Goal: Task Accomplishment & Management: Use online tool/utility

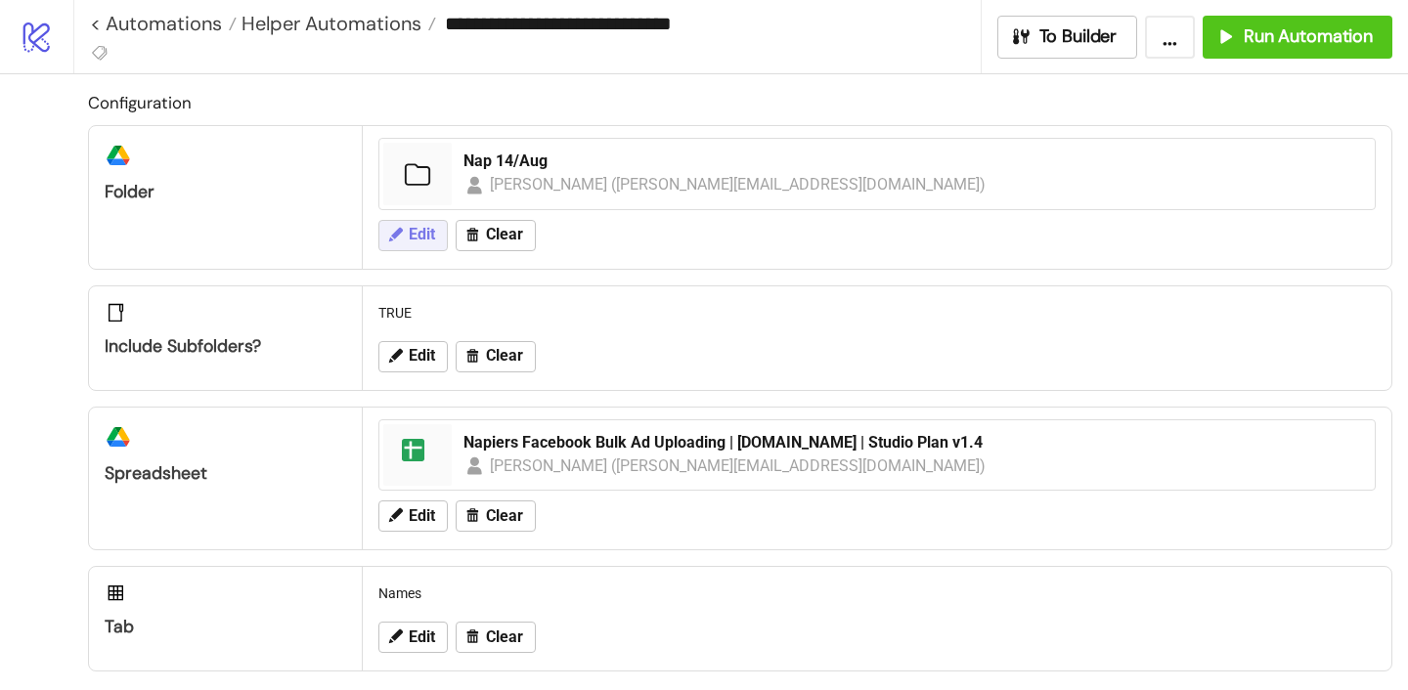
click at [420, 226] on span "Edit" at bounding box center [422, 235] width 26 height 18
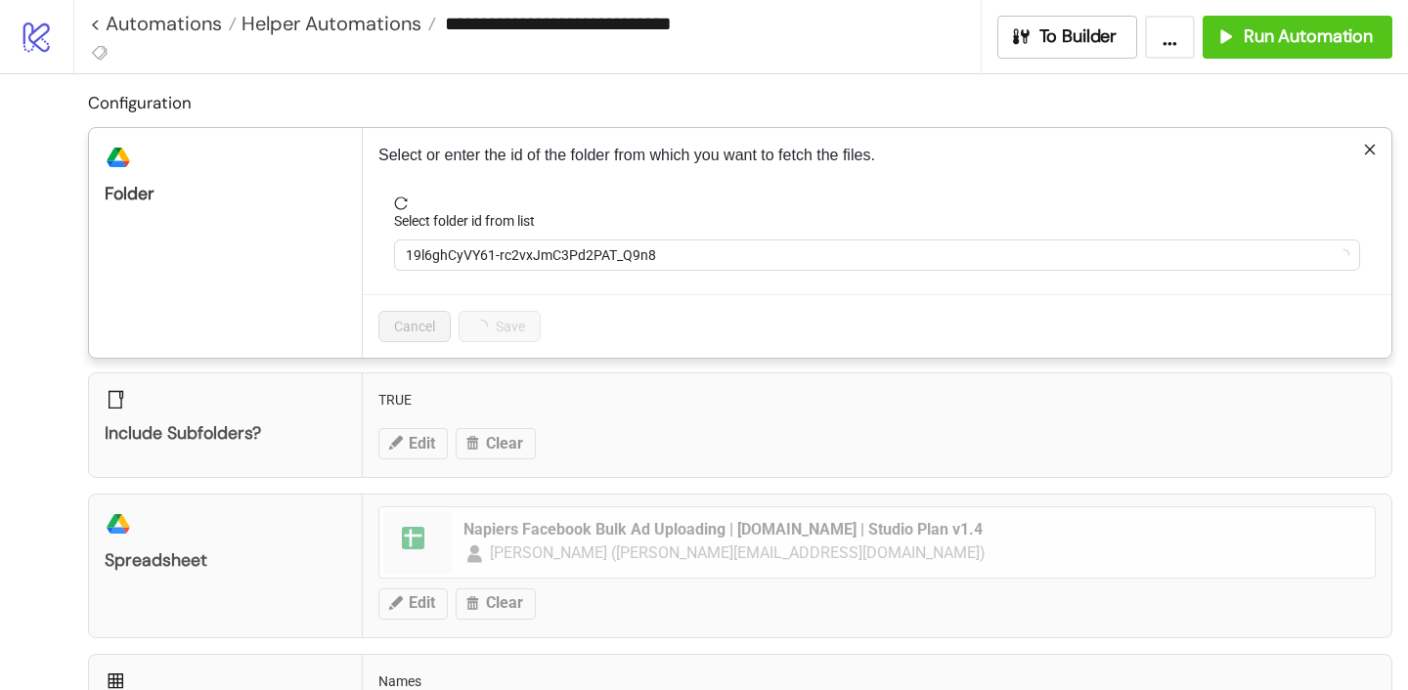
click at [468, 273] on form "Select folder id from list 19l6ghCyVY61-rc2vxJmC3Pd2PAT_Q9n8" at bounding box center [876, 246] width 997 height 98
click at [465, 263] on span "19l6ghCyVY61-rc2vxJmC3Pd2PAT_Q9n8" at bounding box center [877, 255] width 943 height 29
click at [465, 263] on span "Nap 14/Aug" at bounding box center [877, 255] width 943 height 29
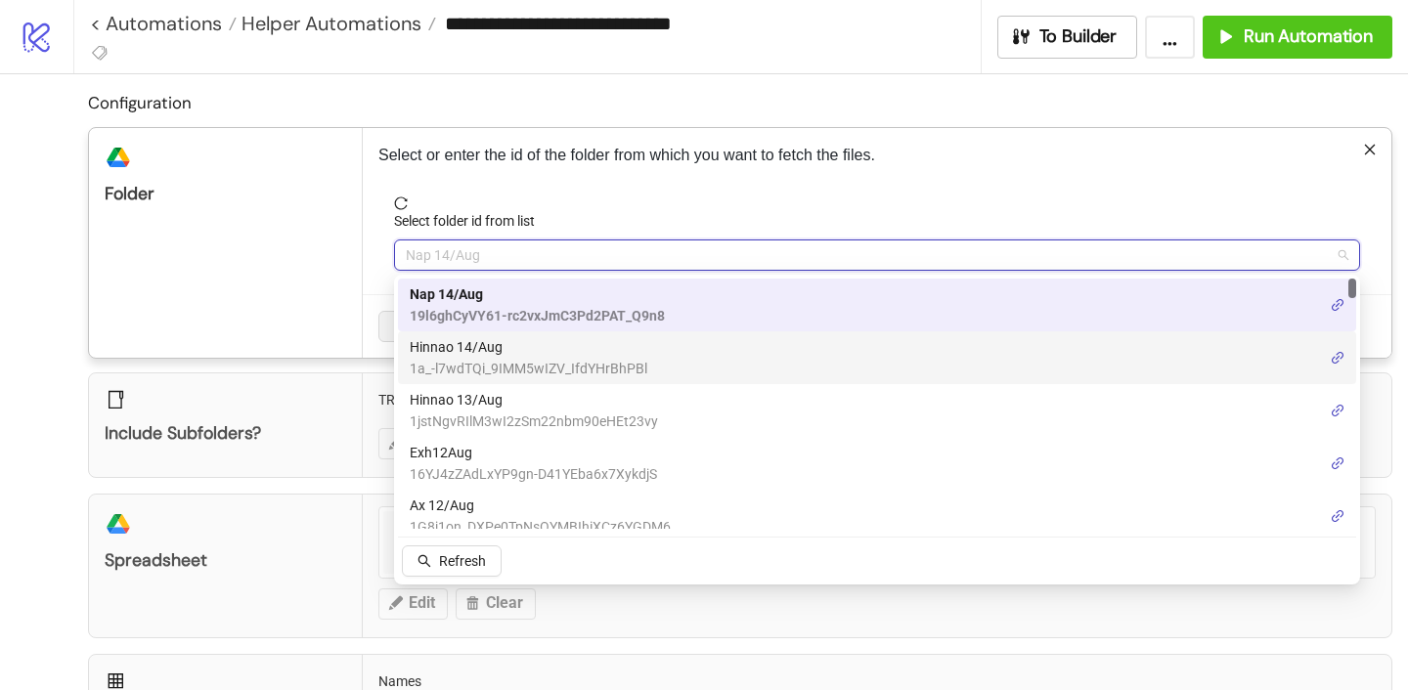
click at [471, 356] on span "Hinnao 14/Aug" at bounding box center [529, 347] width 238 height 22
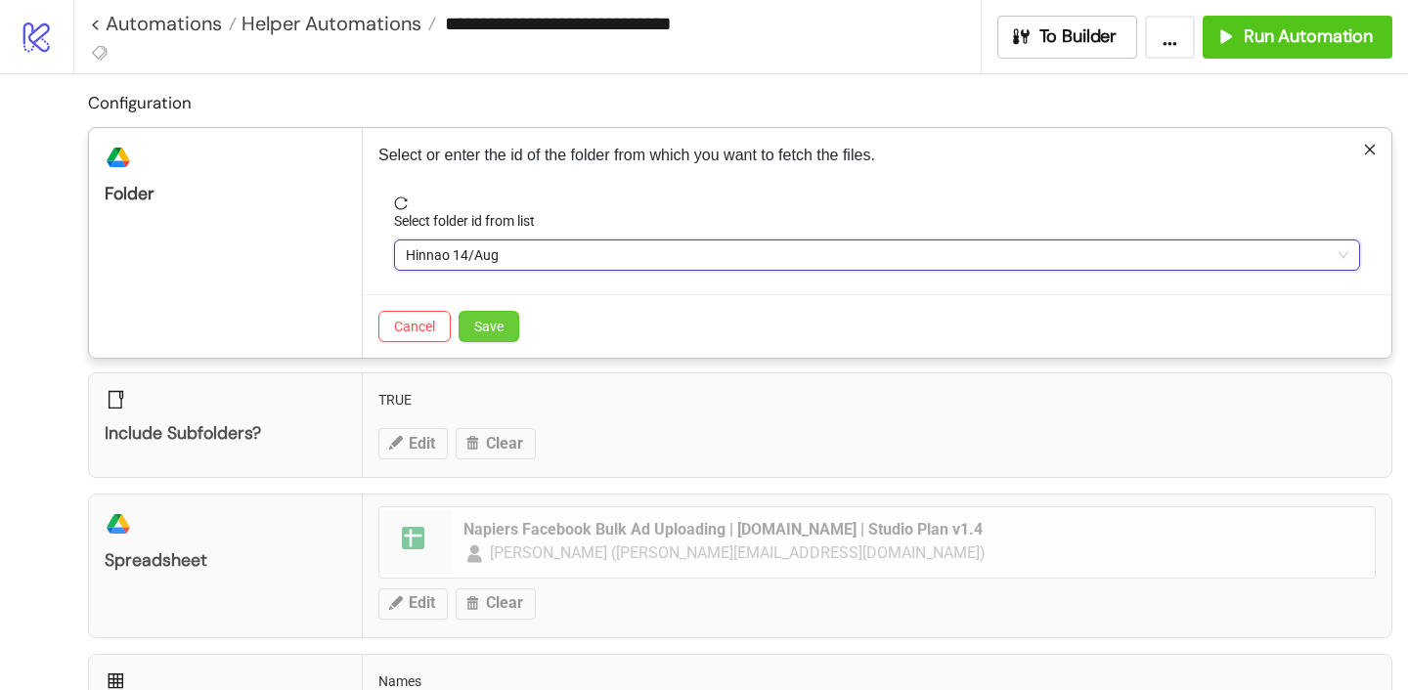
click at [486, 323] on span "Save" at bounding box center [488, 327] width 29 height 16
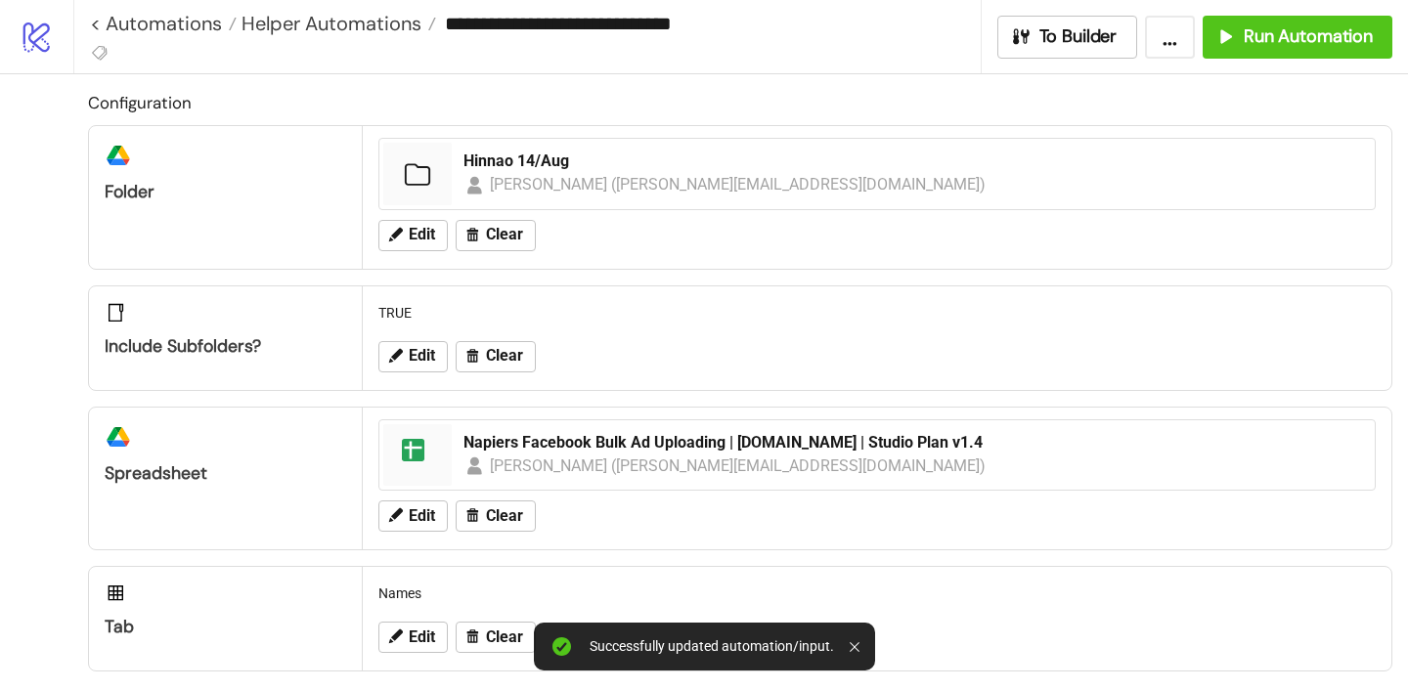
click at [420, 496] on div "Edit Clear" at bounding box center [877, 516] width 1013 height 51
click at [420, 514] on span "Edit" at bounding box center [422, 517] width 26 height 18
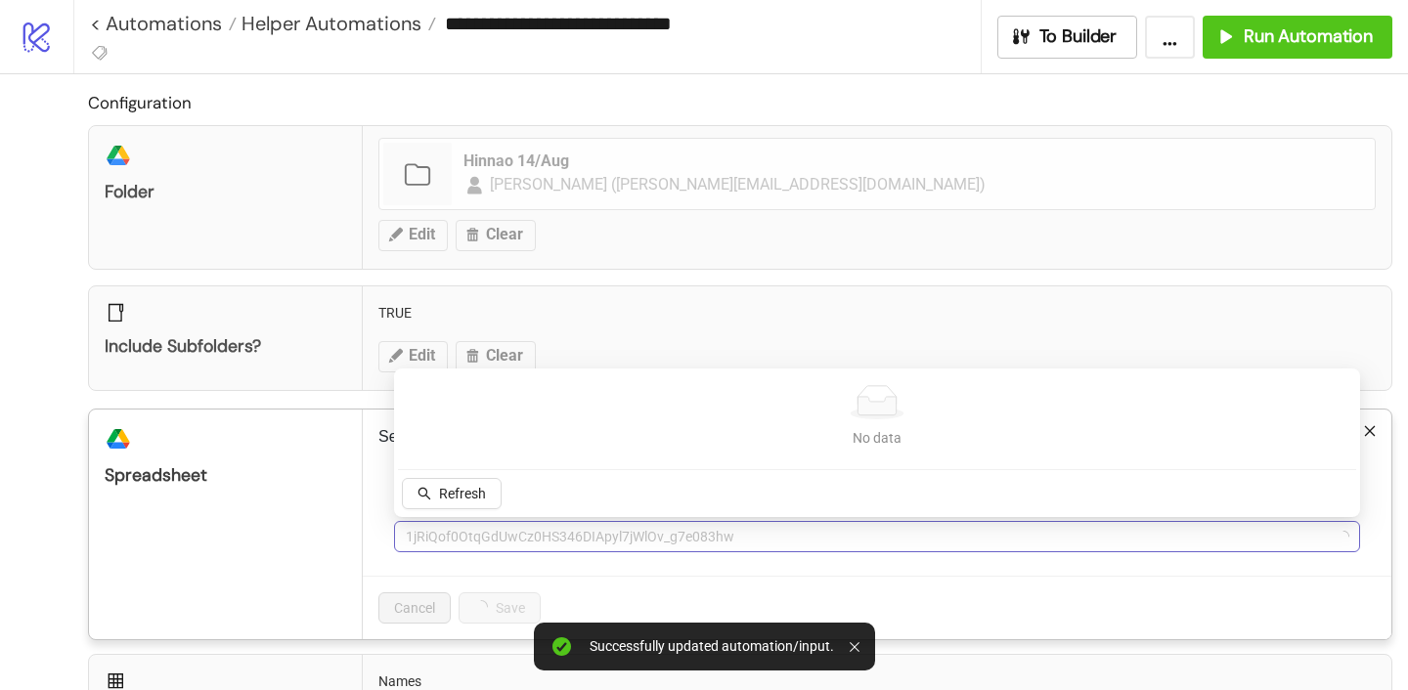
click at [482, 551] on span "1jRiQof0OtqGdUwCz0HS346DIApyl7jWlOv_g7e083hw" at bounding box center [877, 536] width 943 height 29
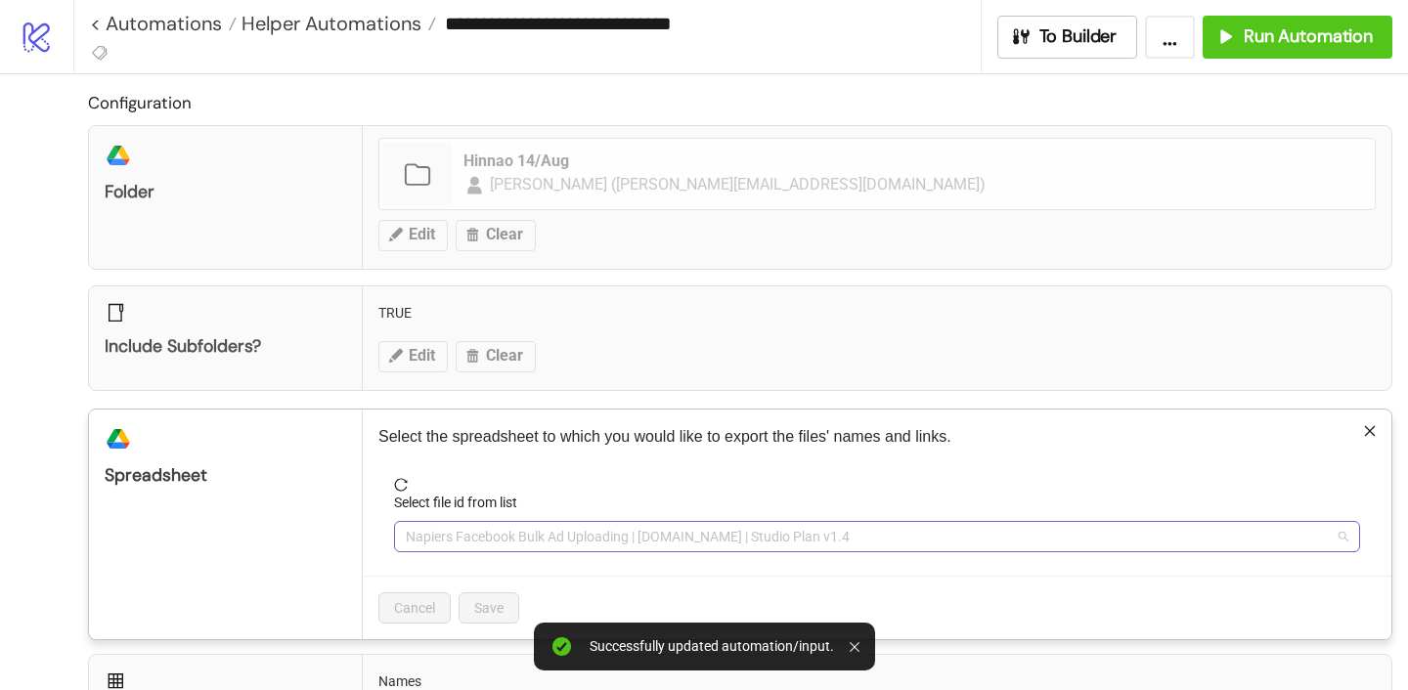
click at [478, 546] on span "Napiers Facebook Bulk Ad Uploading | [DOMAIN_NAME] | Studio Plan v1.4" at bounding box center [877, 536] width 943 height 29
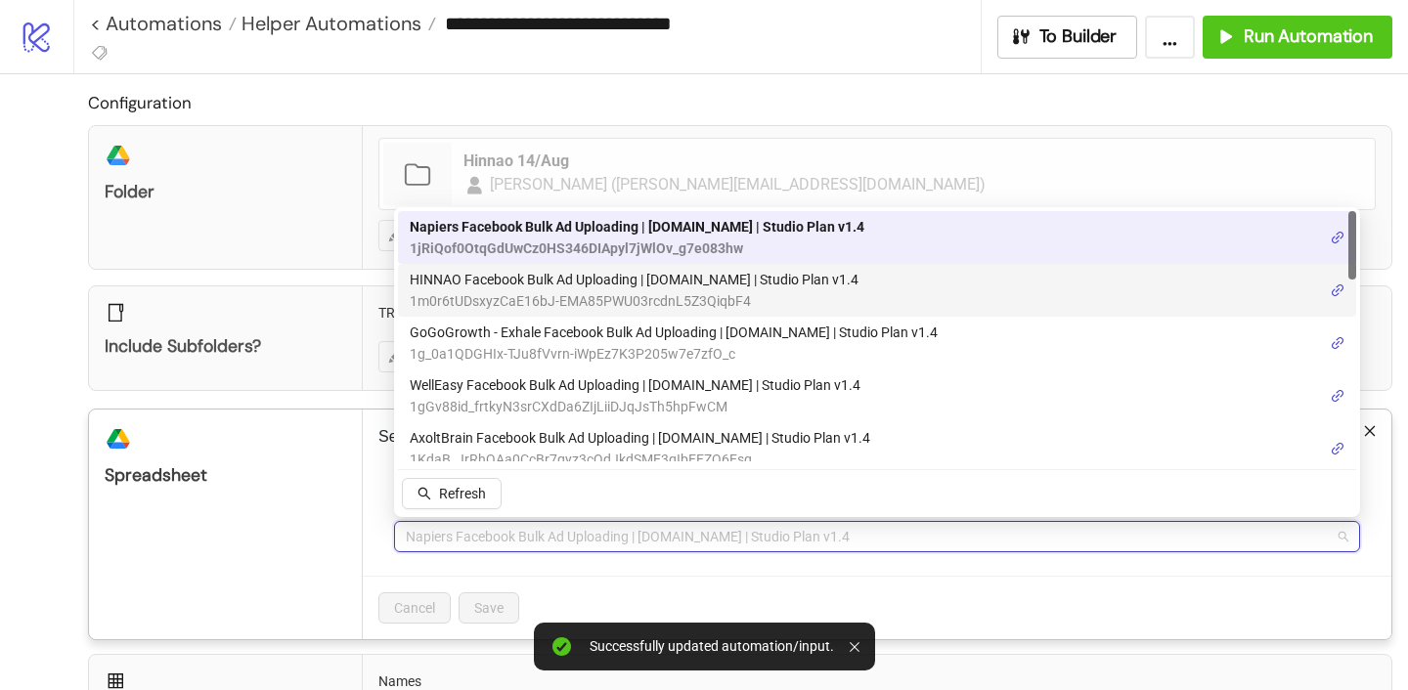
click at [497, 289] on span "HINNAO Facebook Bulk Ad Uploading | [DOMAIN_NAME] | Studio Plan v1.4" at bounding box center [634, 280] width 449 height 22
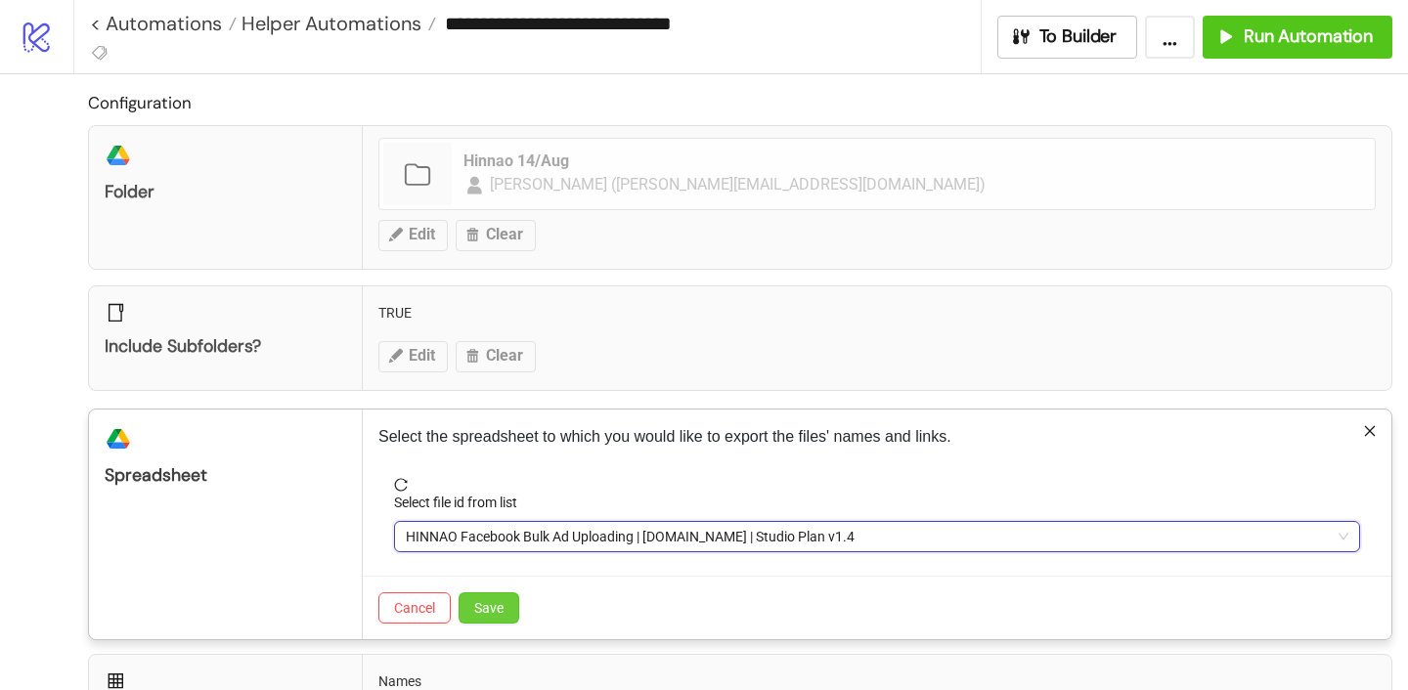
click at [494, 600] on span "Save" at bounding box center [488, 608] width 29 height 16
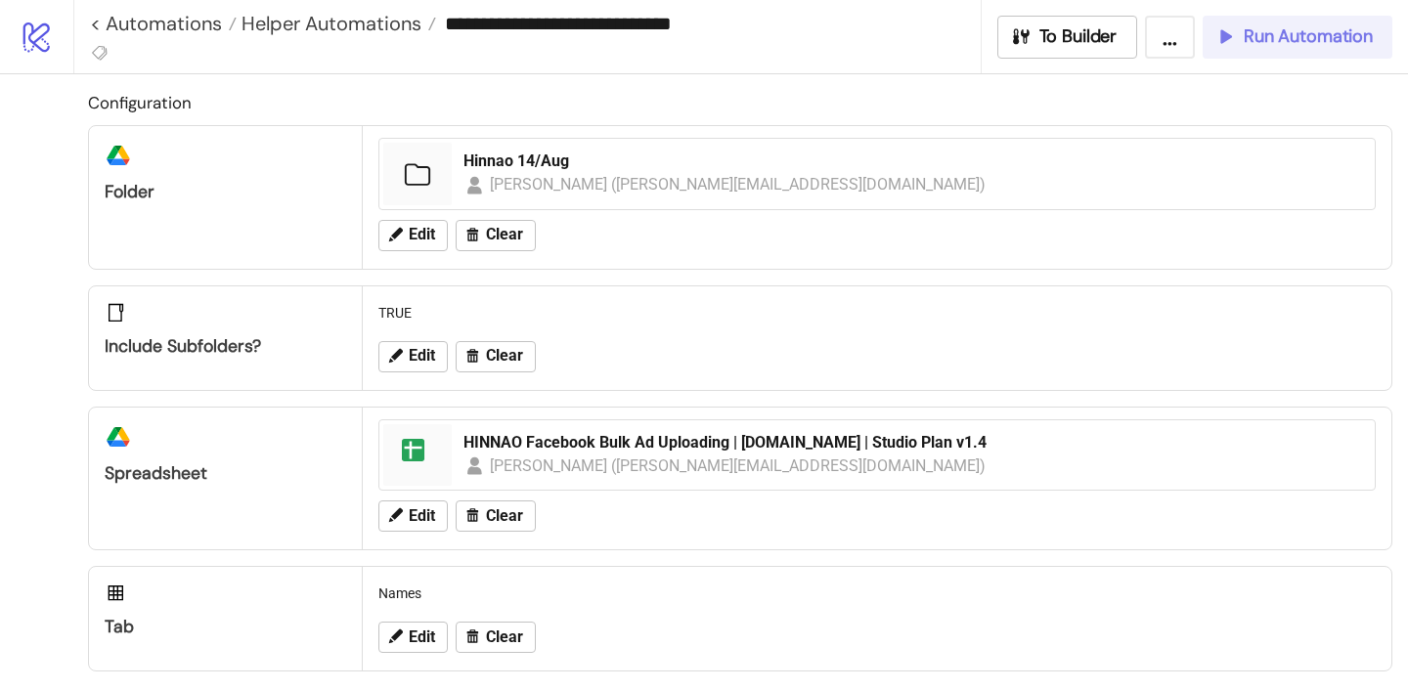
click at [1234, 44] on icon "button" at bounding box center [1226, 36] width 22 height 22
click at [368, 19] on span "Helper Automations" at bounding box center [329, 23] width 185 height 25
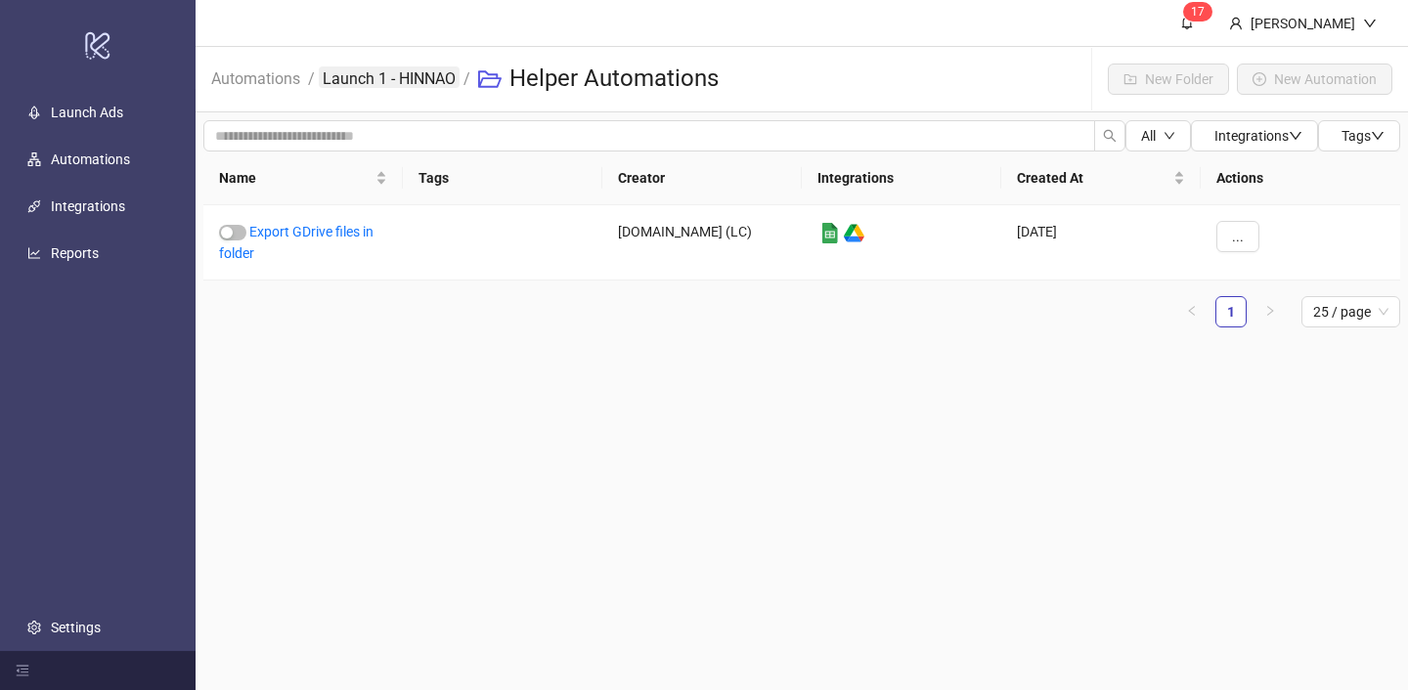
click at [336, 77] on link "Launch 1 - HINNAO" at bounding box center [389, 77] width 141 height 22
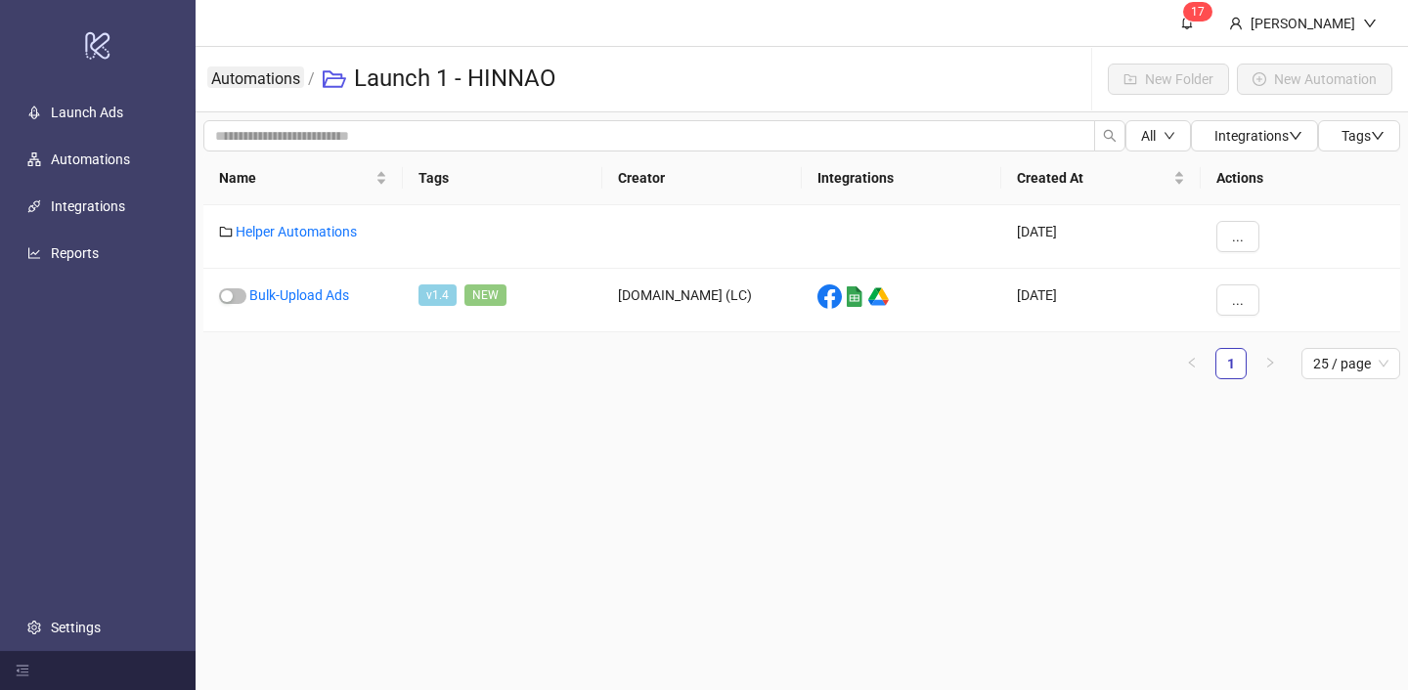
click at [282, 81] on link "Automations" at bounding box center [255, 77] width 97 height 22
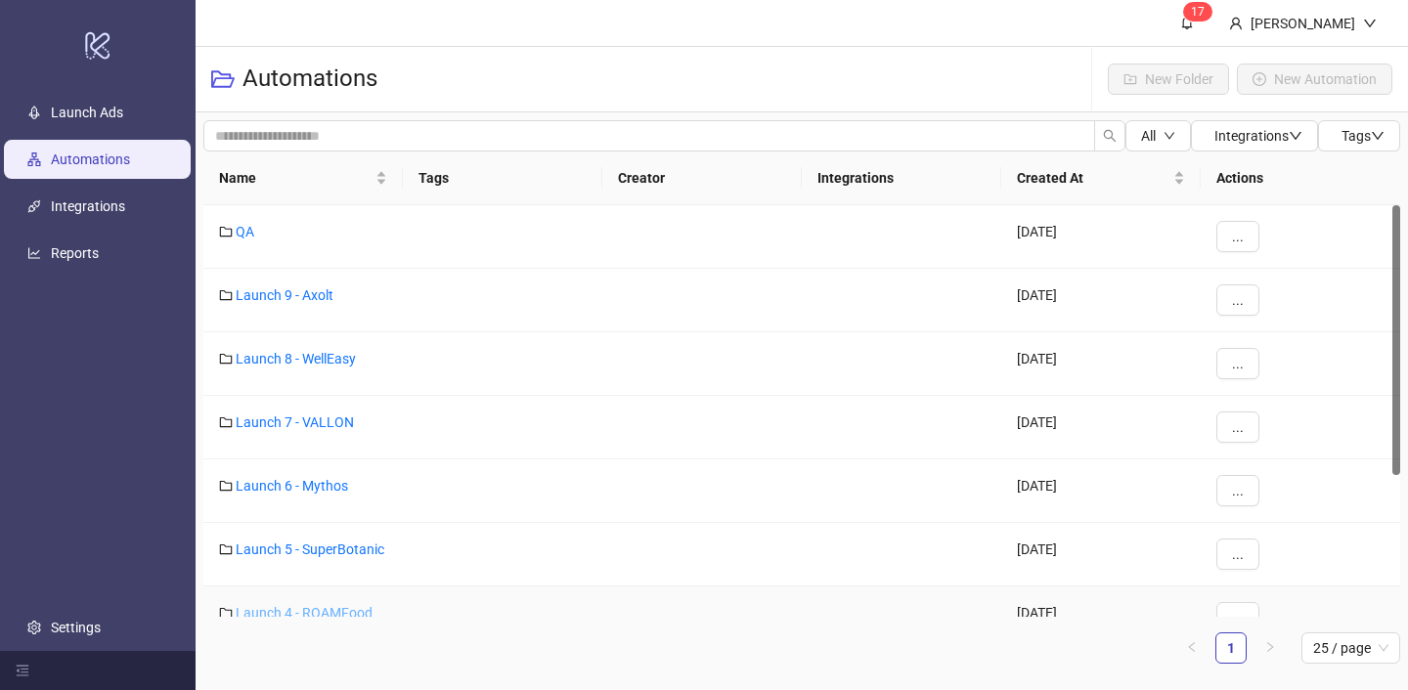
click at [334, 609] on link "Launch 4 - ROAMFood" at bounding box center [304, 613] width 137 height 16
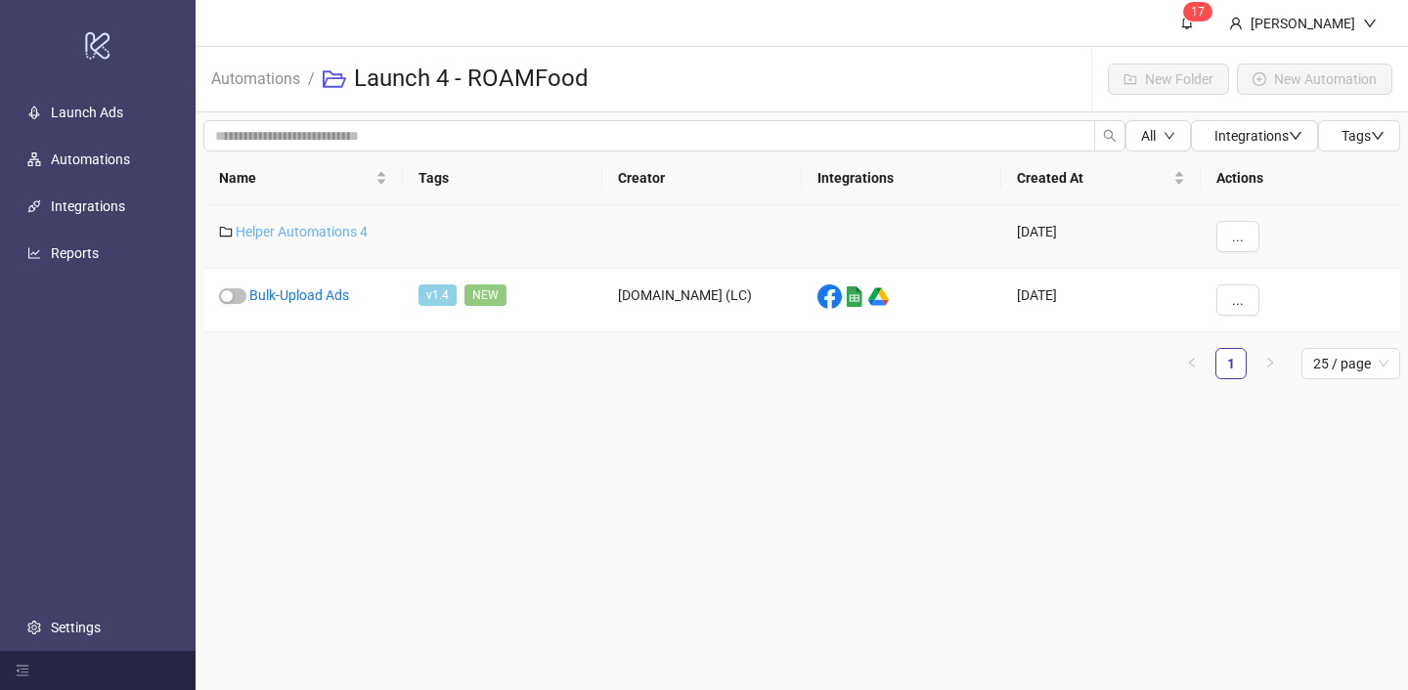
click at [348, 225] on link "Helper Automations 4" at bounding box center [302, 232] width 132 height 16
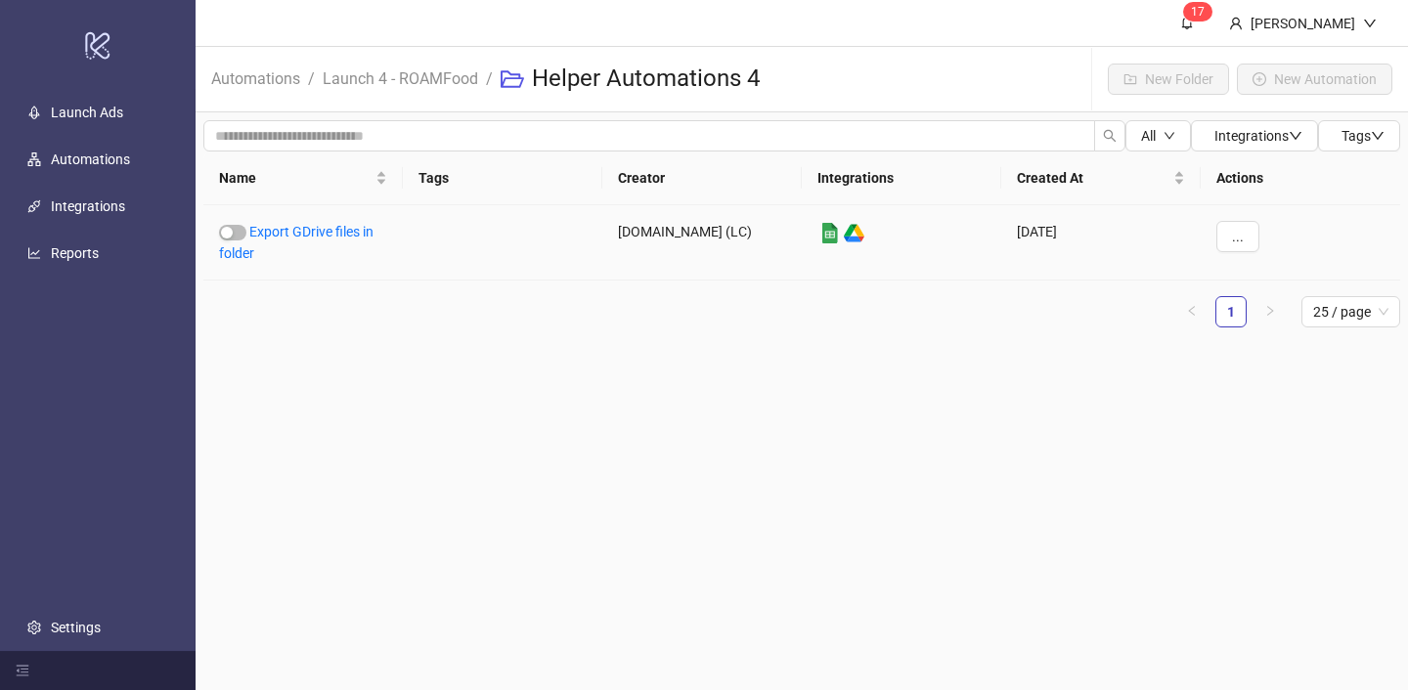
click at [348, 225] on link "Export GDrive files in folder" at bounding box center [296, 242] width 155 height 37
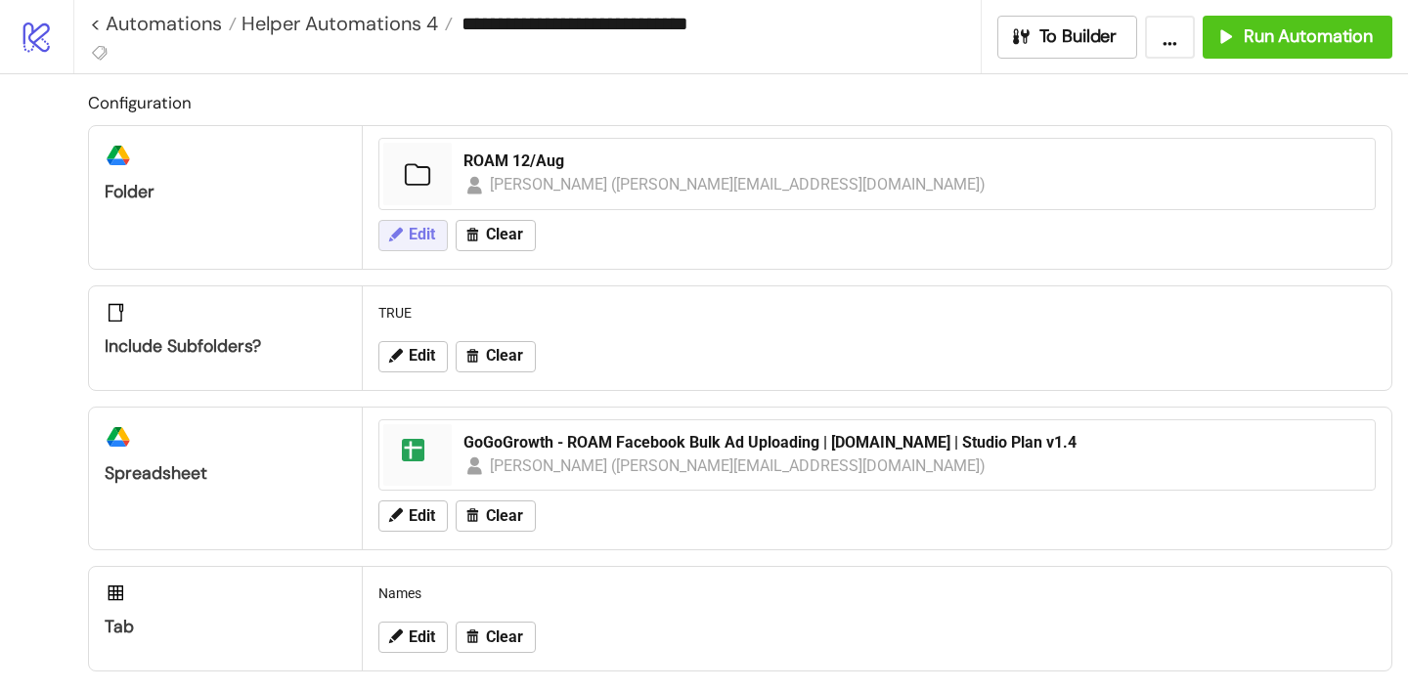
click at [426, 243] on span "Edit" at bounding box center [422, 235] width 26 height 18
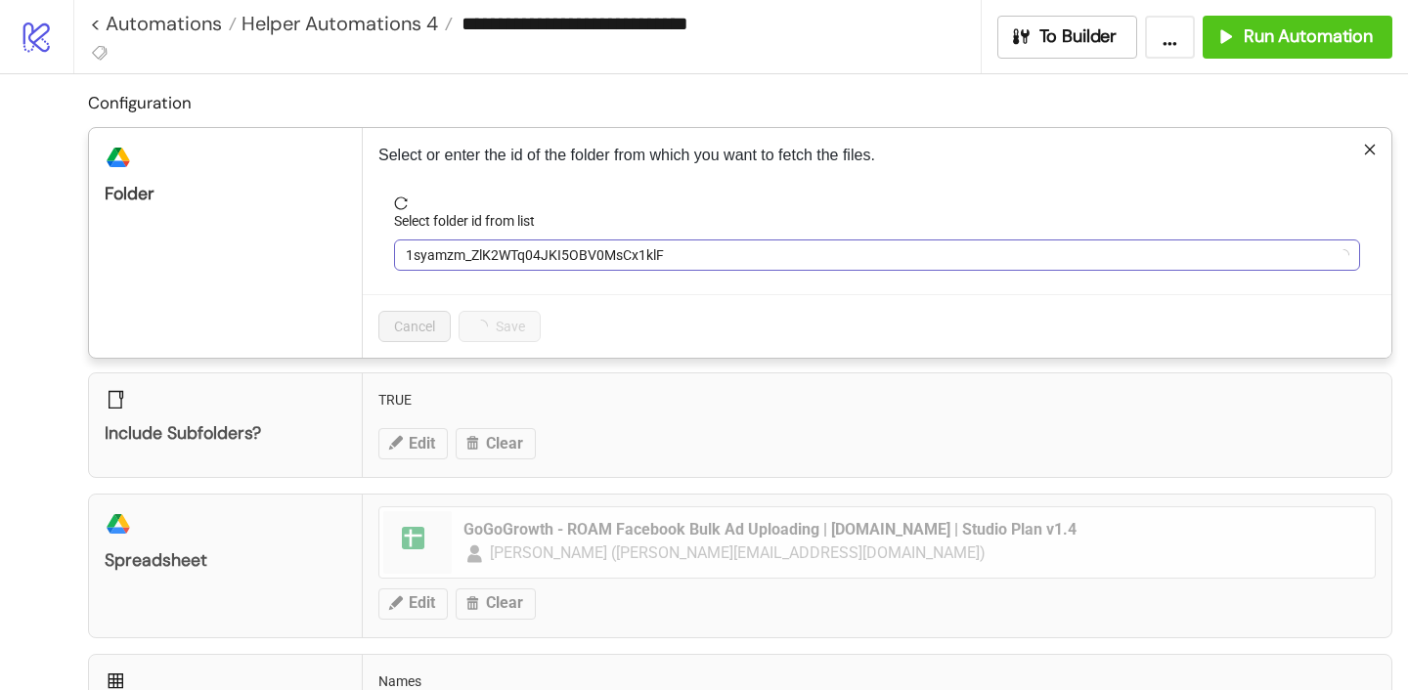
click at [491, 248] on span "1syamzm_ZlK2WTq04JKI5OBV0MsCx1klF" at bounding box center [877, 255] width 943 height 29
click at [491, 248] on span "ROAM 12/Aug" at bounding box center [877, 255] width 943 height 29
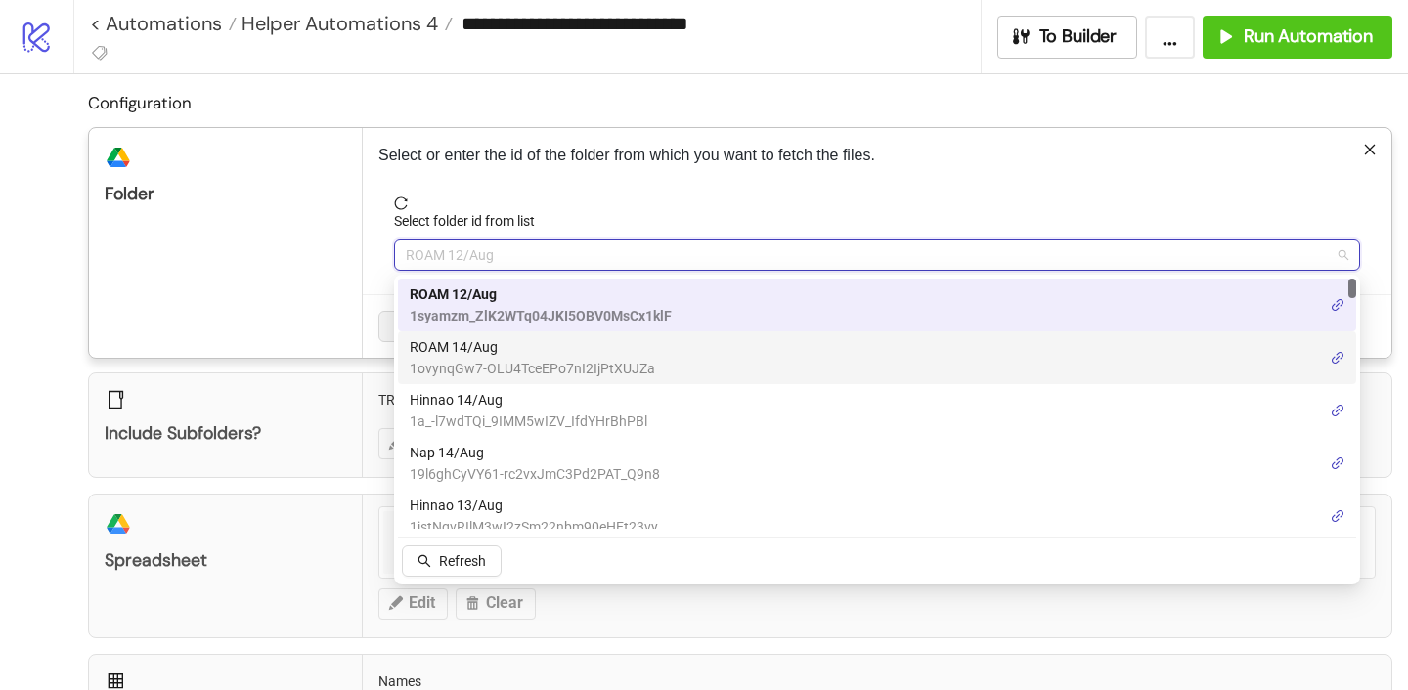
click at [477, 351] on span "ROAM 14/Aug" at bounding box center [532, 347] width 245 height 22
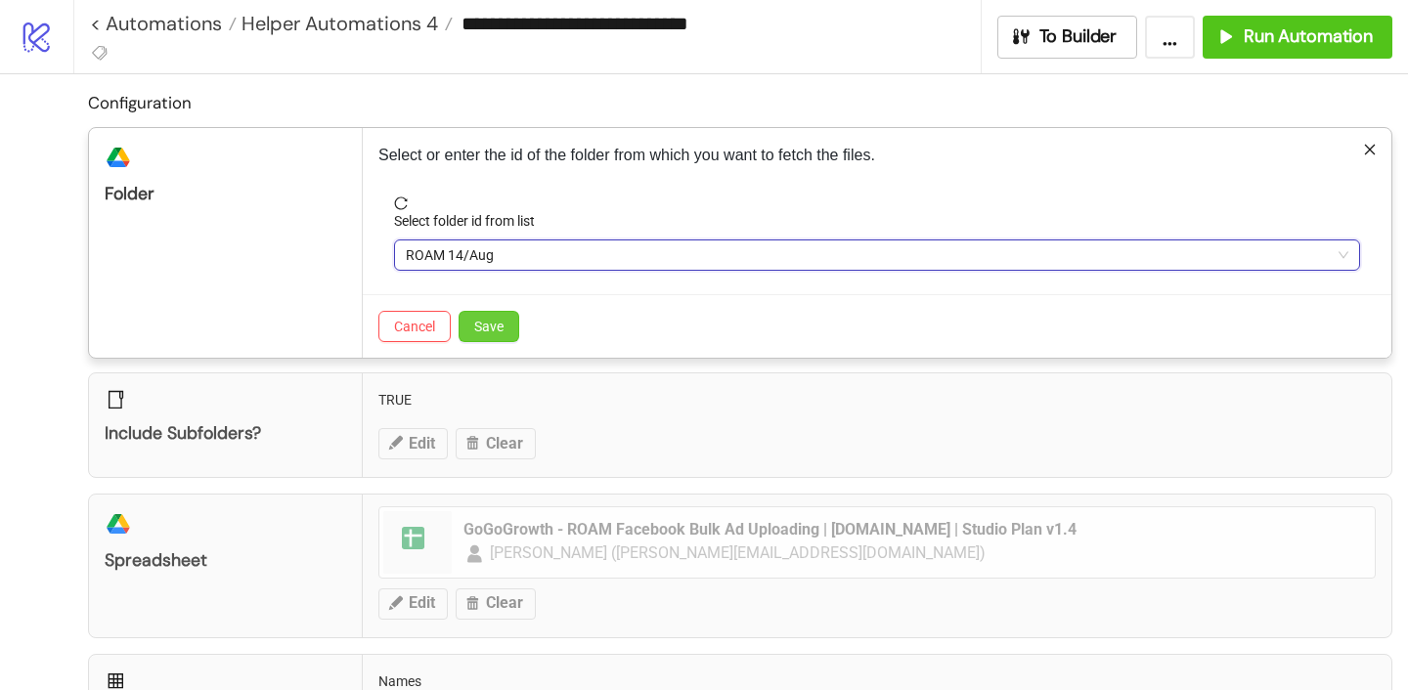
click at [487, 327] on span "Save" at bounding box center [488, 327] width 29 height 16
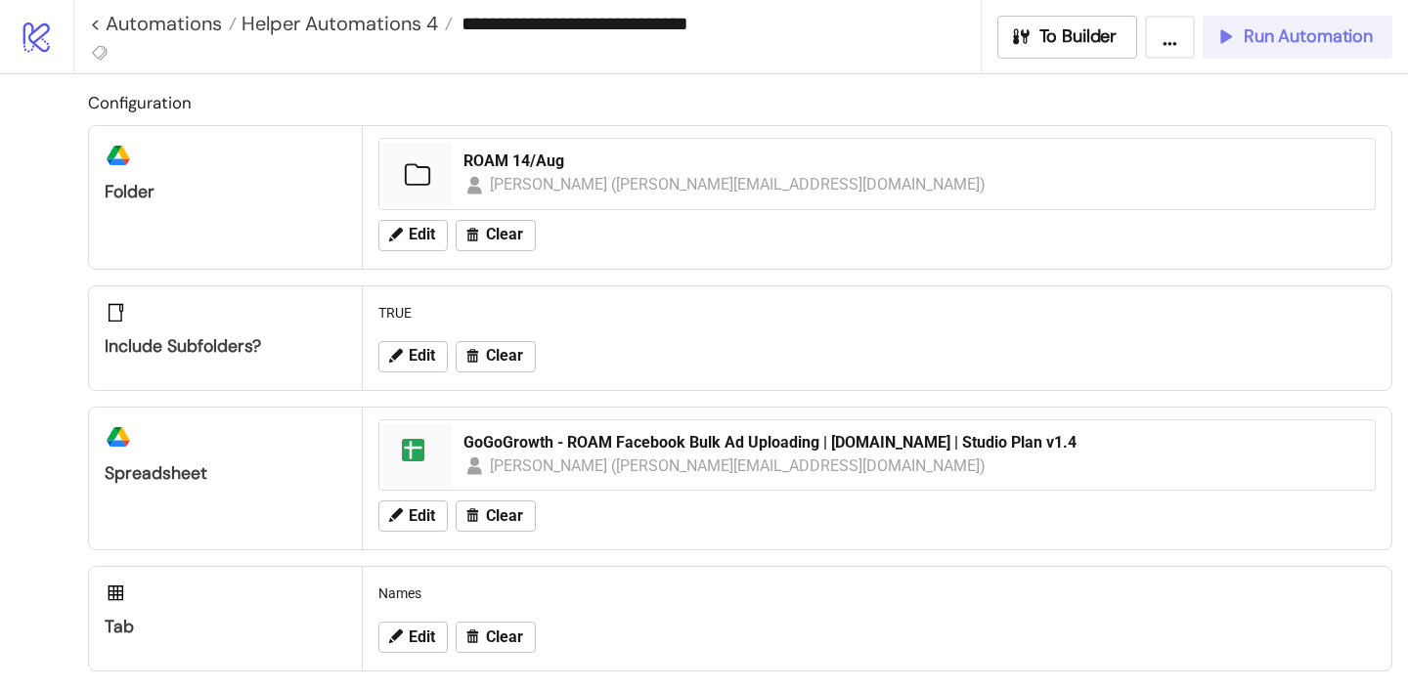
click at [1252, 40] on span "Run Automation" at bounding box center [1308, 36] width 129 height 22
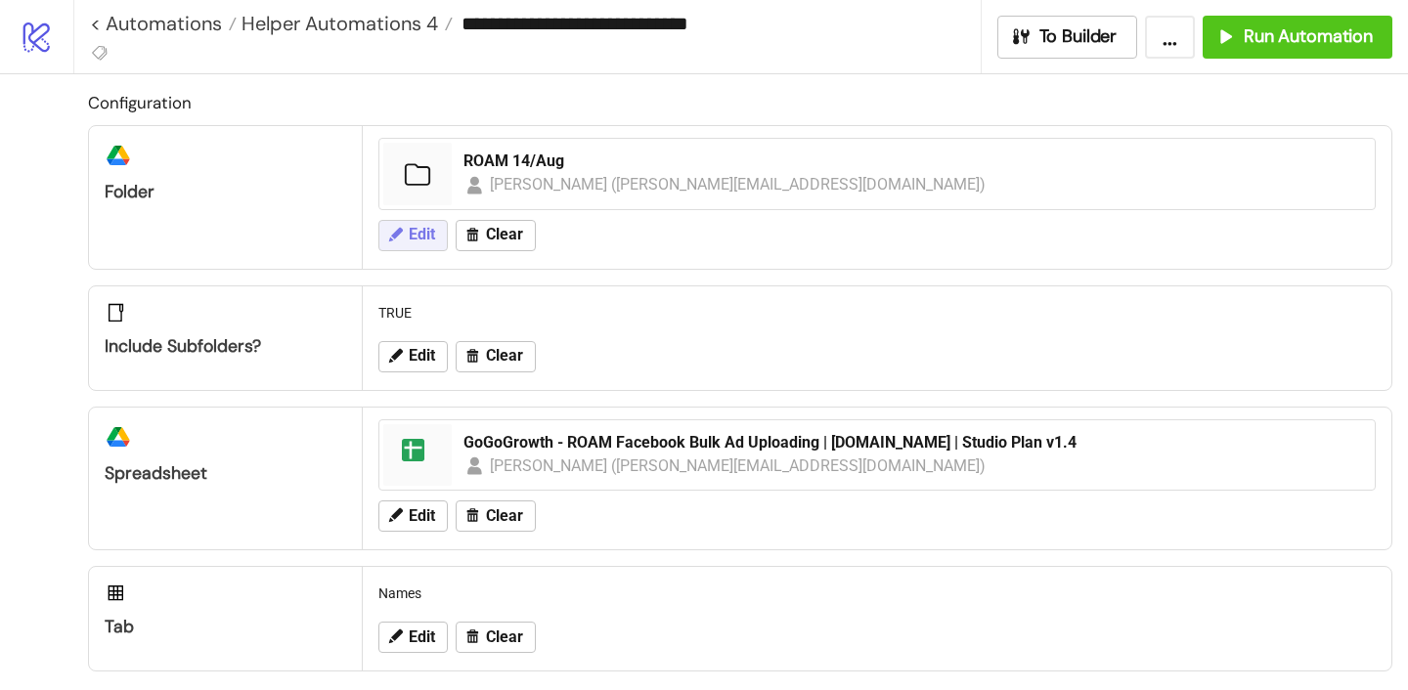
click at [415, 224] on button "Edit" at bounding box center [412, 235] width 69 height 31
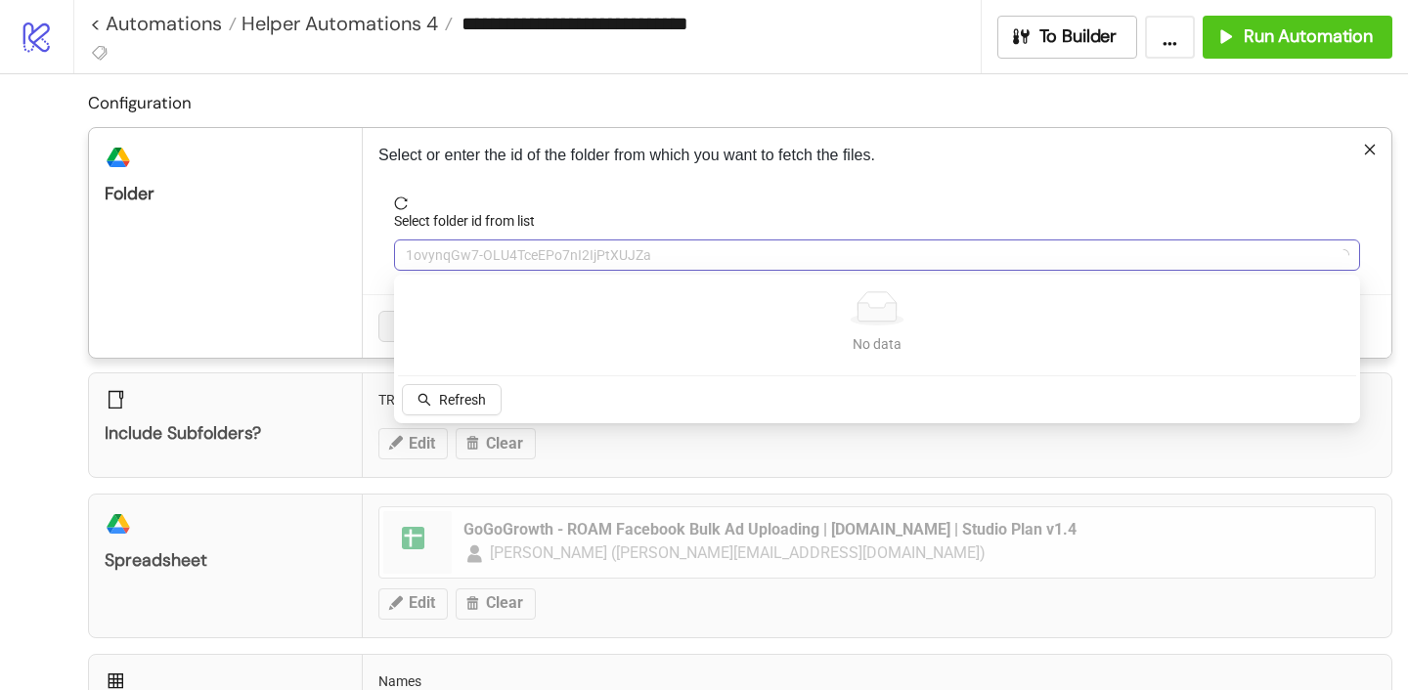
click at [465, 250] on span "1ovynqGw7-OLU4TceEPo7nI2IjPtXUJZa" at bounding box center [877, 255] width 943 height 29
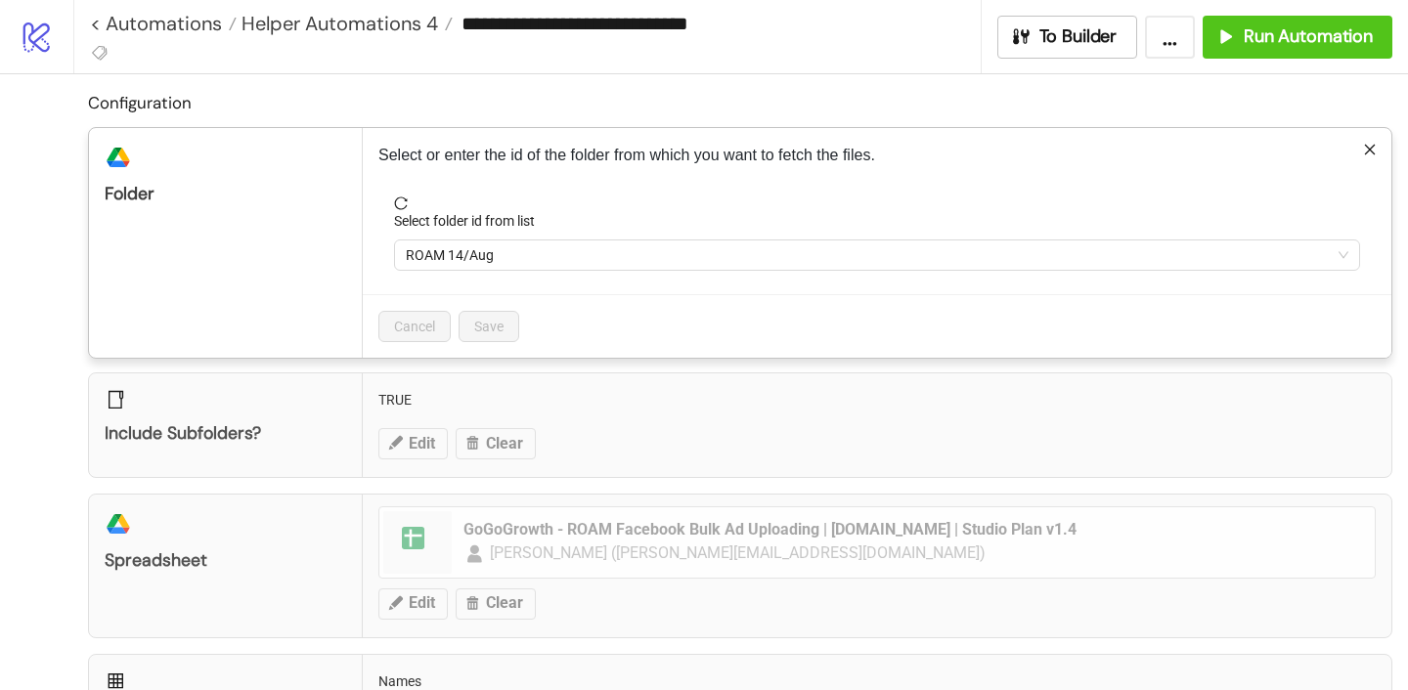
click at [598, 339] on div "Cancel Save" at bounding box center [877, 326] width 1029 height 64
click at [576, 412] on div "**********" at bounding box center [704, 345] width 1408 height 690
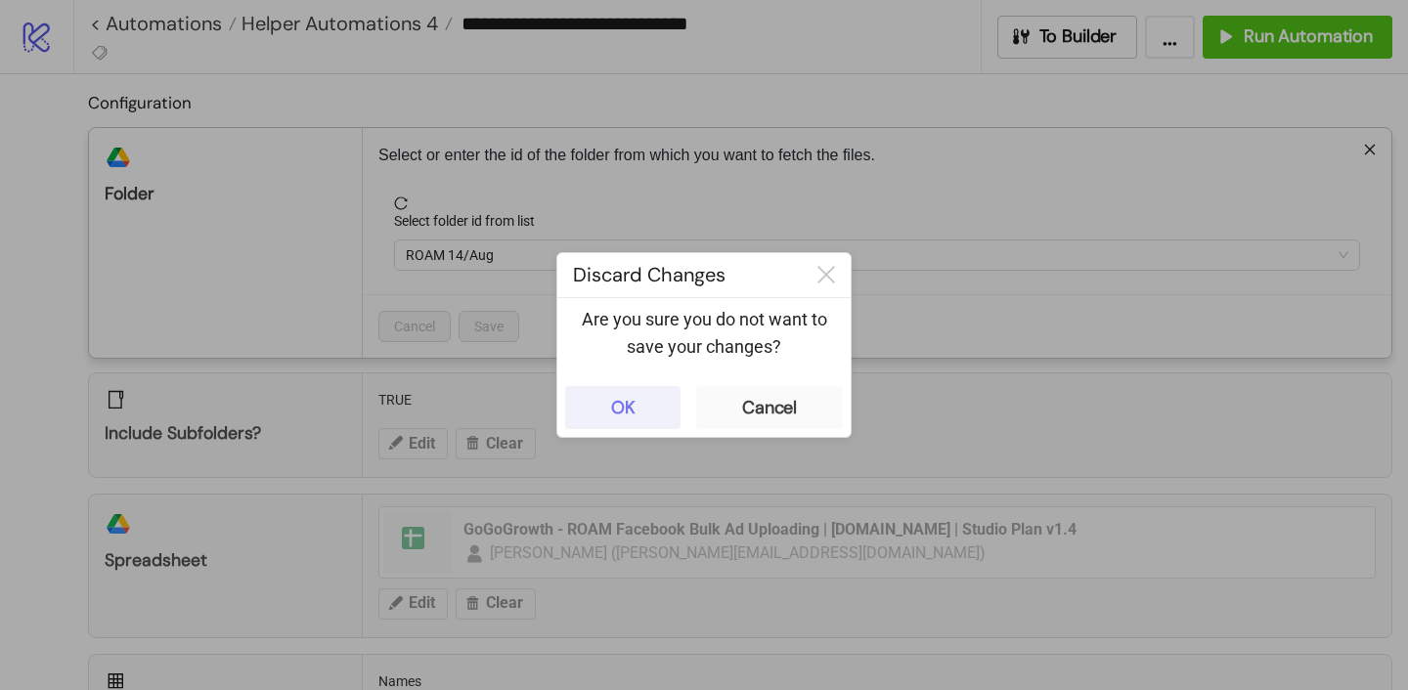
click at [625, 410] on div "OK" at bounding box center [623, 408] width 24 height 22
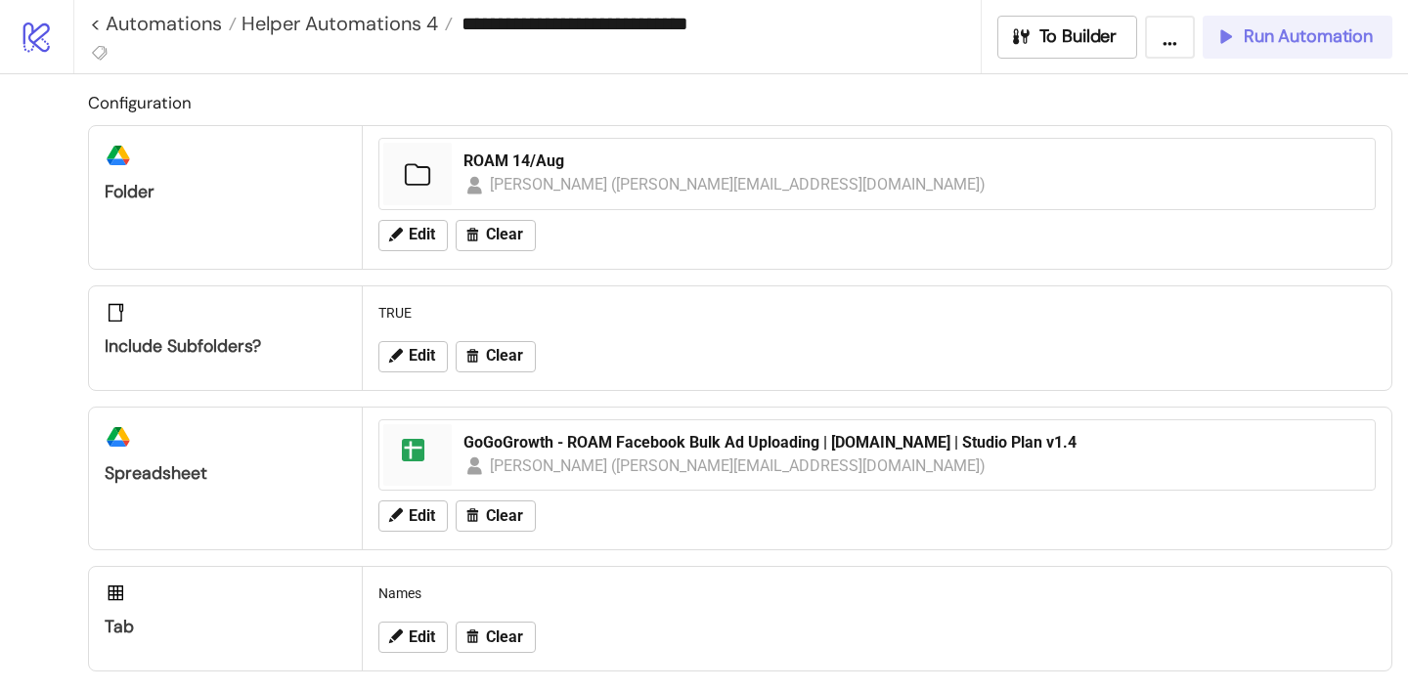
click at [1309, 40] on span "Run Automation" at bounding box center [1308, 36] width 129 height 22
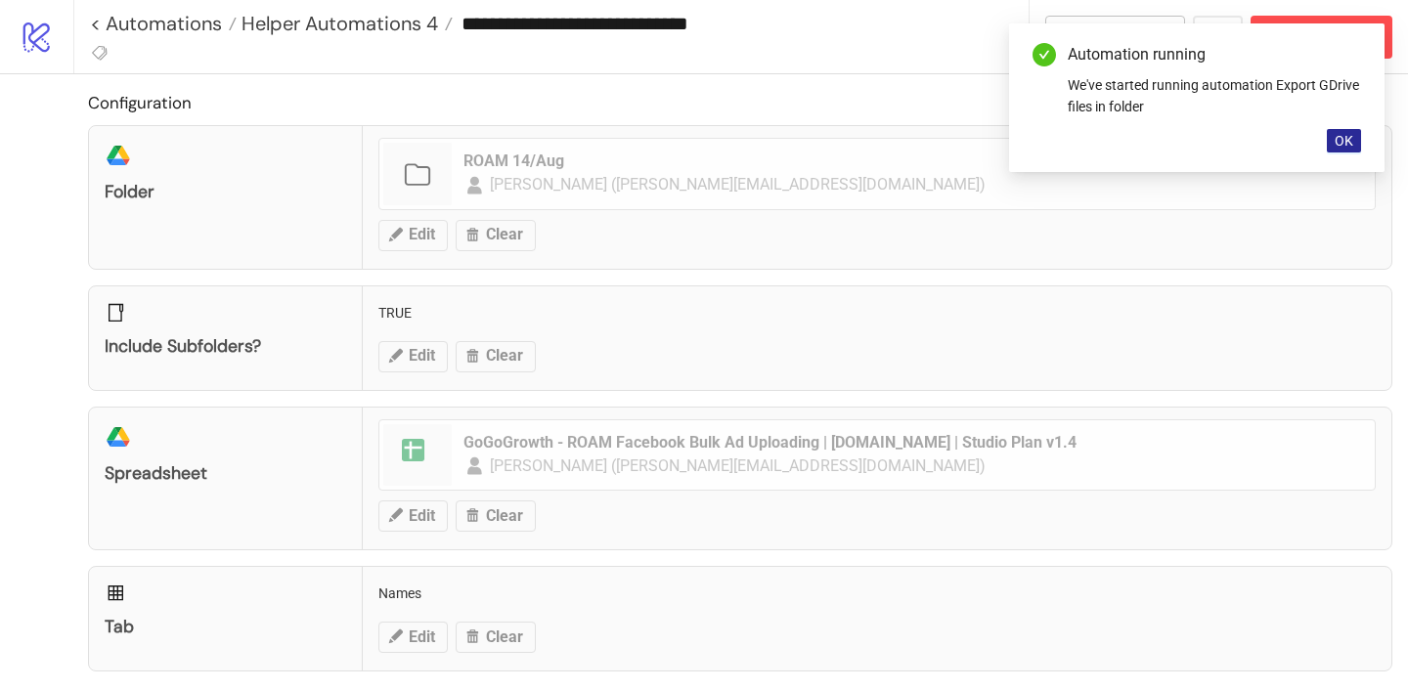
click at [1349, 141] on span "OK" at bounding box center [1344, 141] width 19 height 16
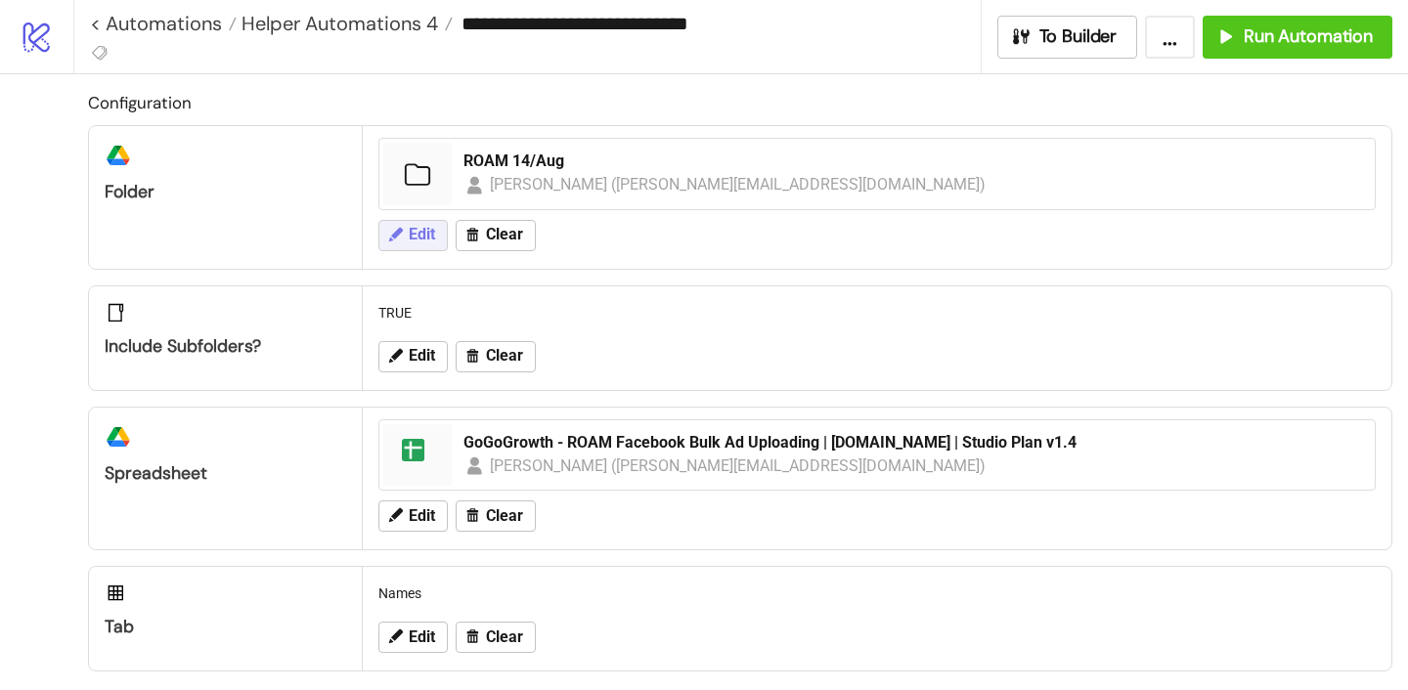
click at [399, 236] on icon at bounding box center [395, 235] width 18 height 18
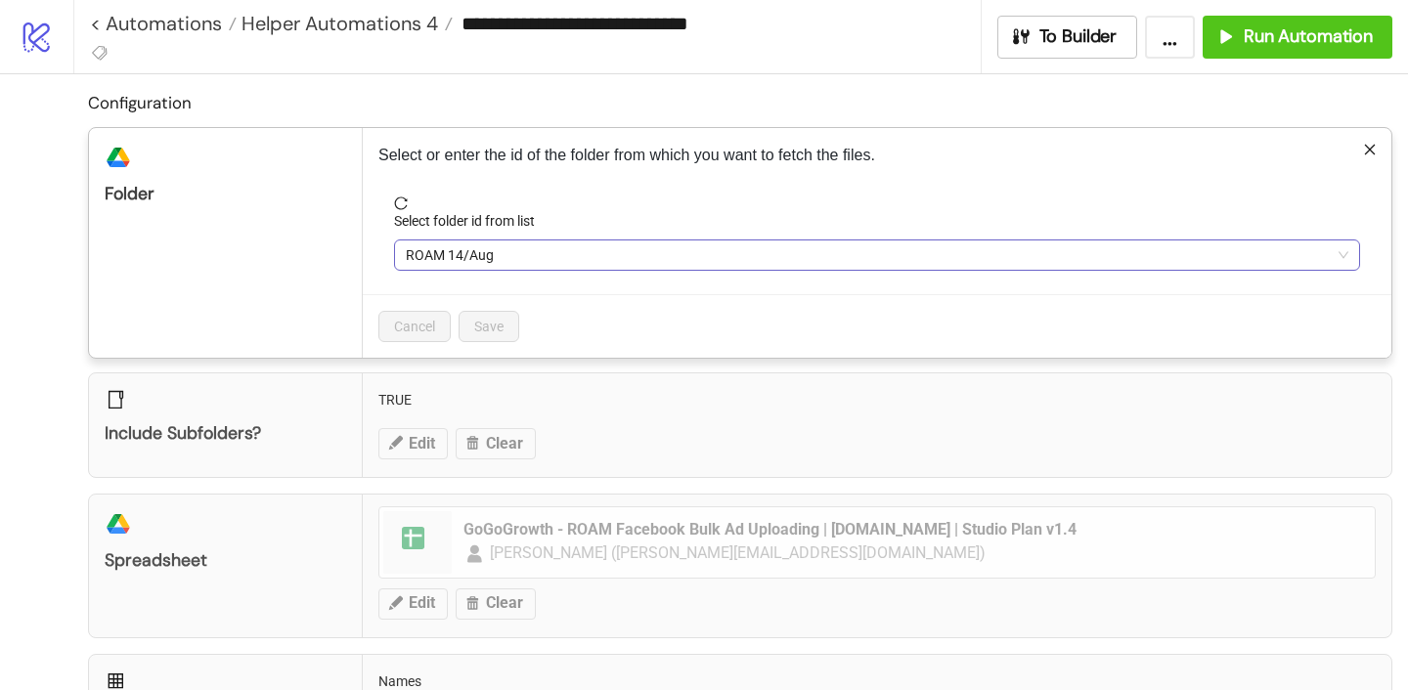
click at [444, 243] on span "ROAM 14/Aug" at bounding box center [877, 255] width 943 height 29
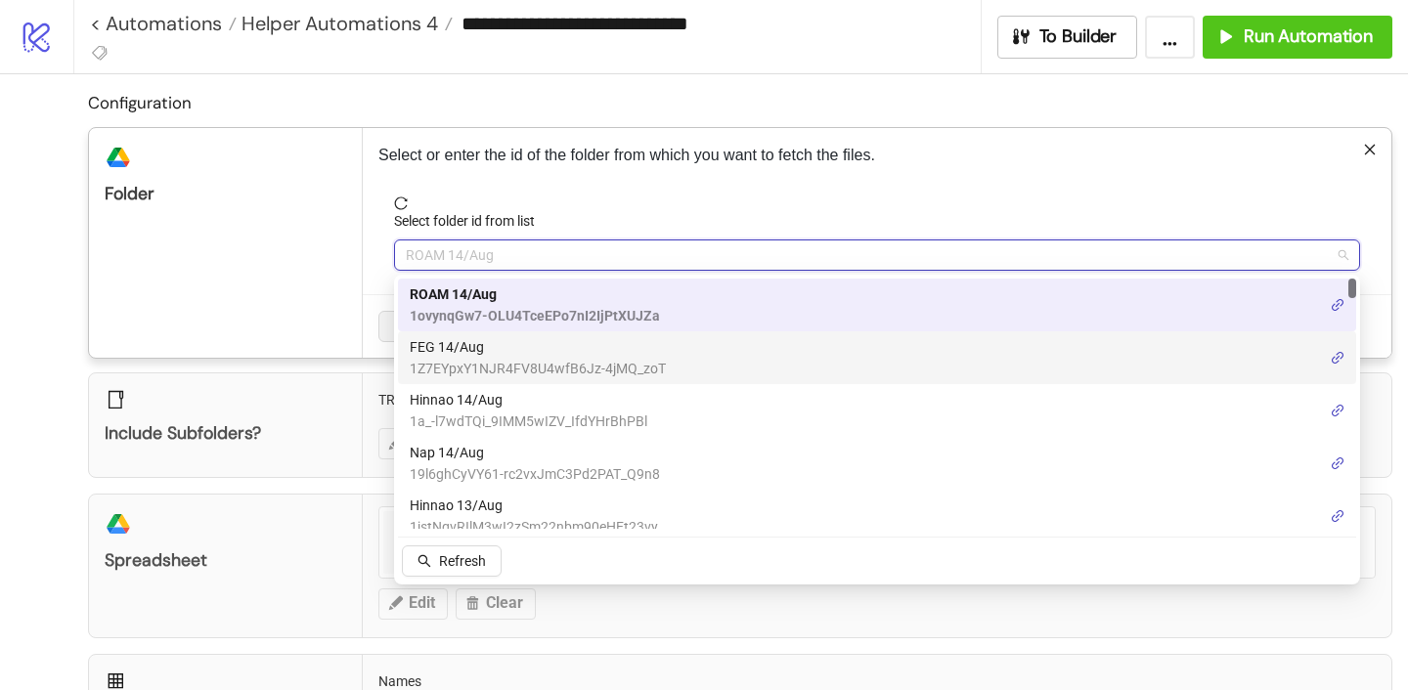
click at [454, 345] on span "FEG 14/Aug" at bounding box center [538, 347] width 256 height 22
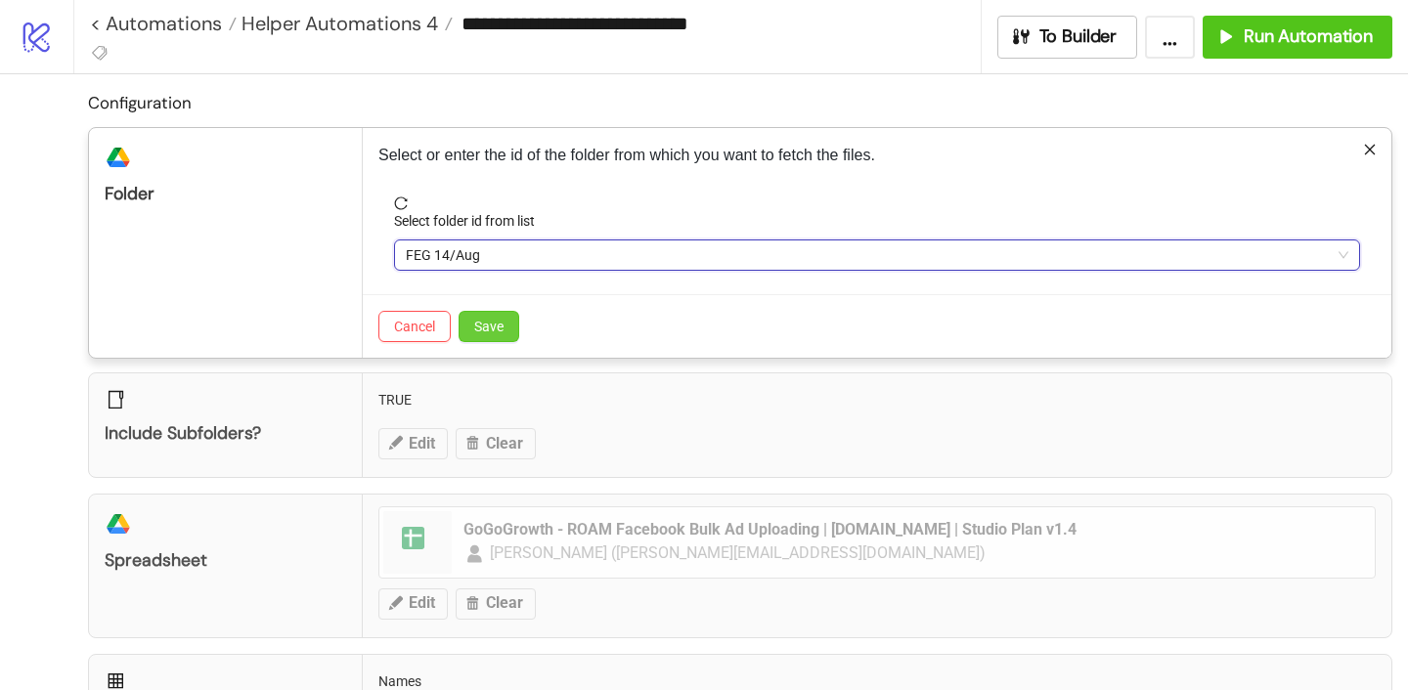
click at [488, 324] on span "Save" at bounding box center [488, 327] width 29 height 16
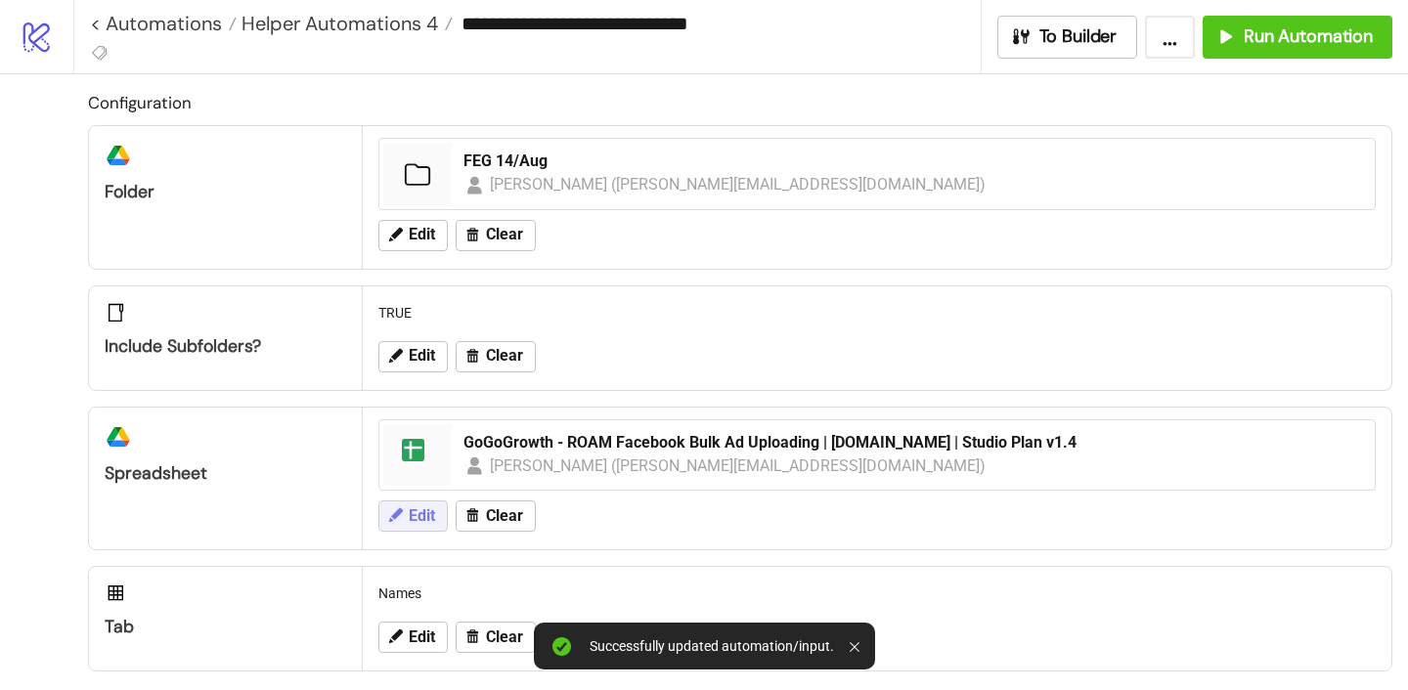
click at [417, 509] on span "Edit" at bounding box center [422, 517] width 26 height 18
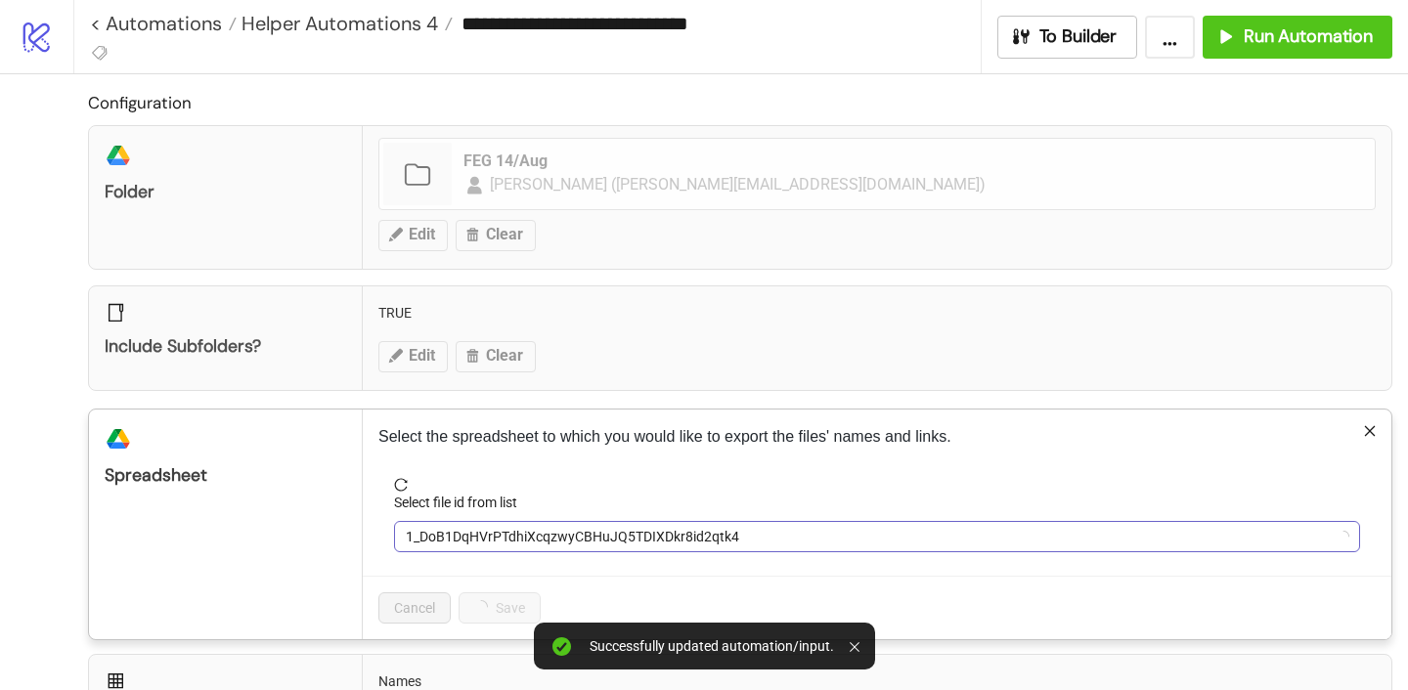
click at [478, 539] on span "1_DoB1DqHVrPTdhiXcqzwyCBHuJQ5TDIXDkr8id2qtk4" at bounding box center [877, 536] width 943 height 29
click at [491, 528] on span "GoGoGrowth - ROAM Facebook Bulk Ad Uploading | [DOMAIN_NAME] | Studio Plan v1.4" at bounding box center [877, 536] width 943 height 29
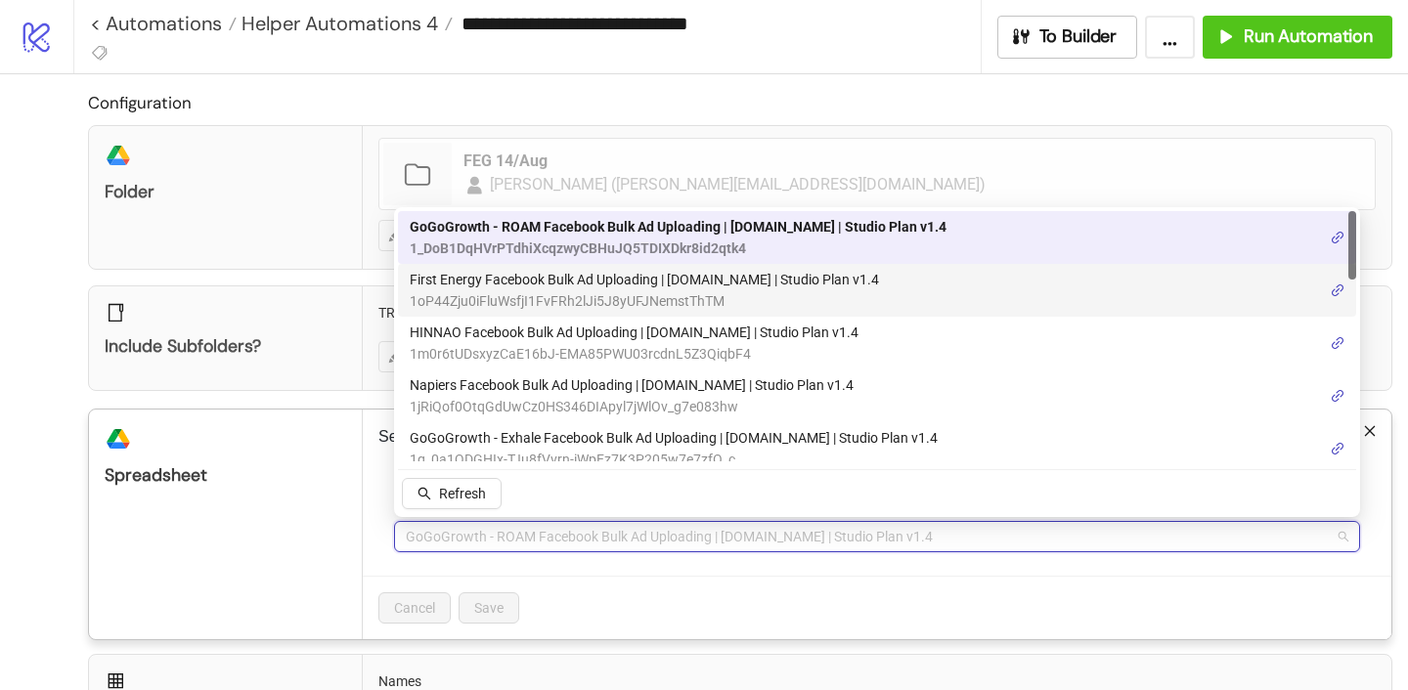
click at [538, 276] on span "First Energy Facebook Bulk Ad Uploading | [DOMAIN_NAME] | Studio Plan v1.4" at bounding box center [644, 280] width 469 height 22
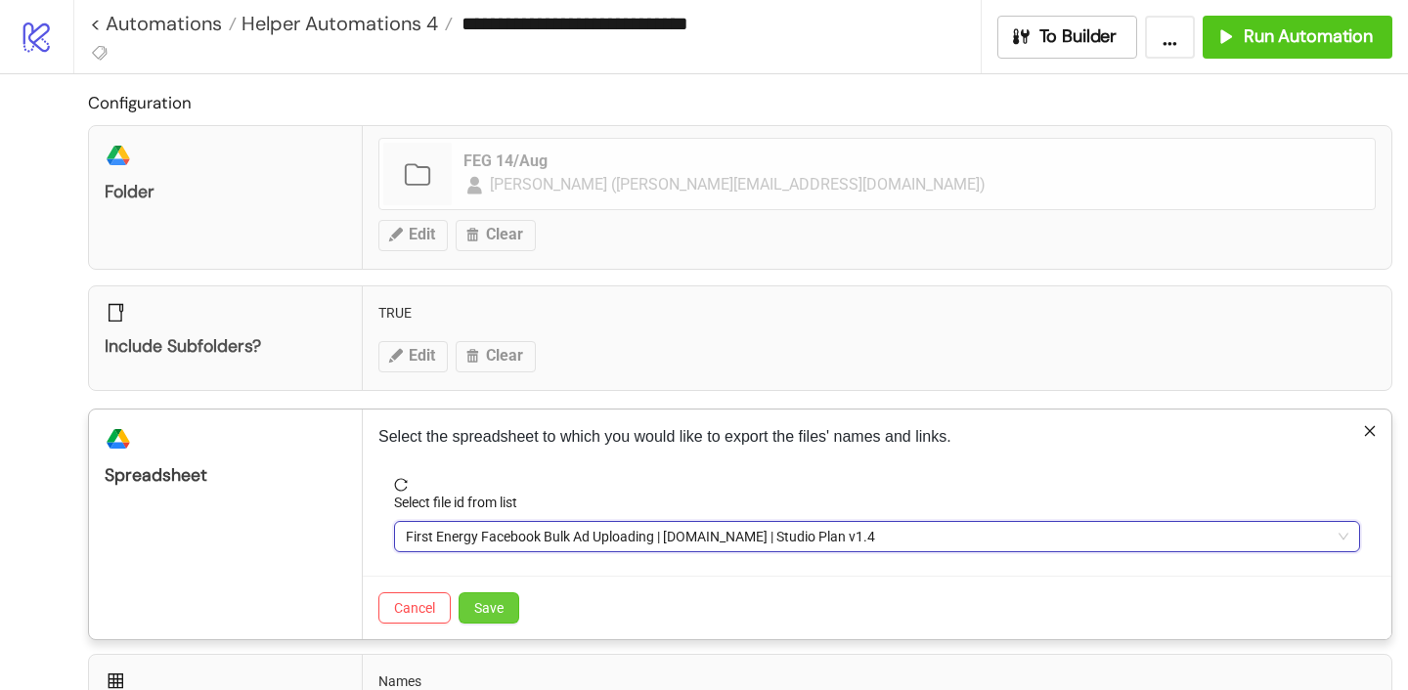
click at [502, 602] on span "Save" at bounding box center [488, 608] width 29 height 16
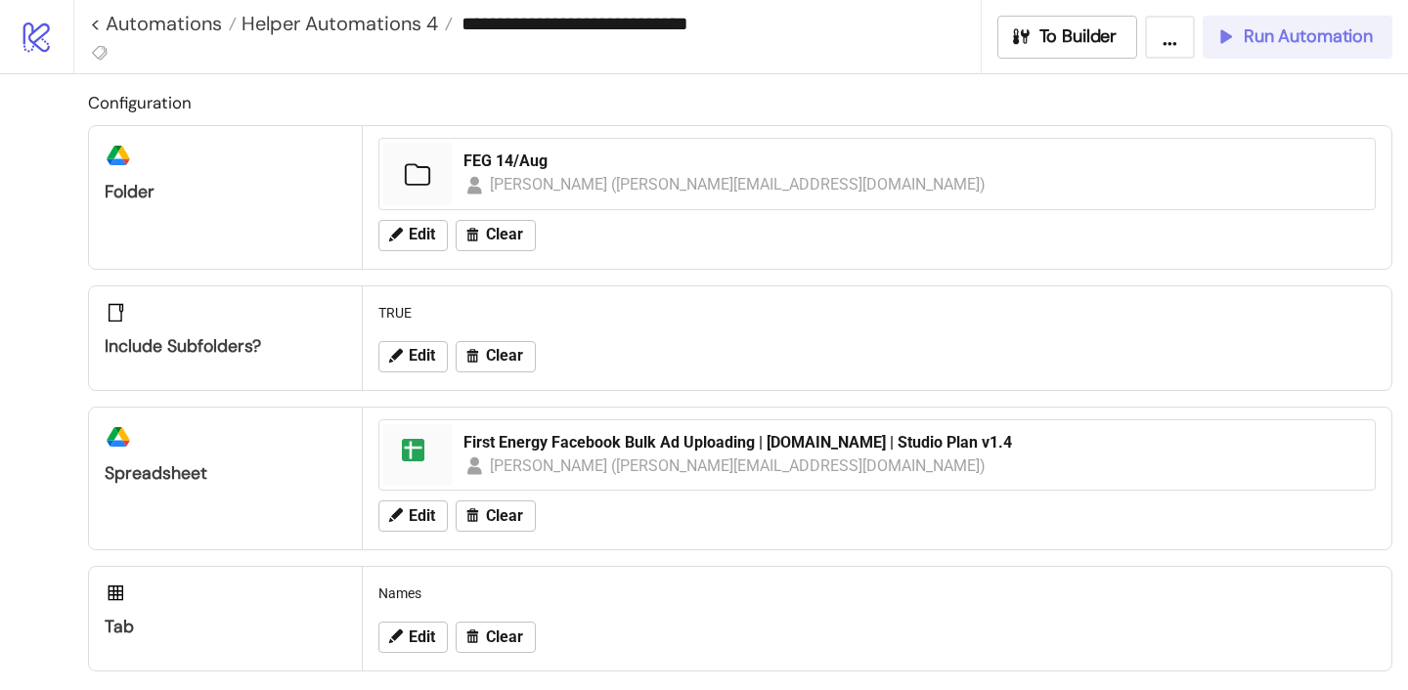
click at [1255, 35] on span "Run Automation" at bounding box center [1308, 36] width 129 height 22
click at [1222, 45] on icon "button" at bounding box center [1226, 36] width 22 height 22
